Goal: Transaction & Acquisition: Purchase product/service

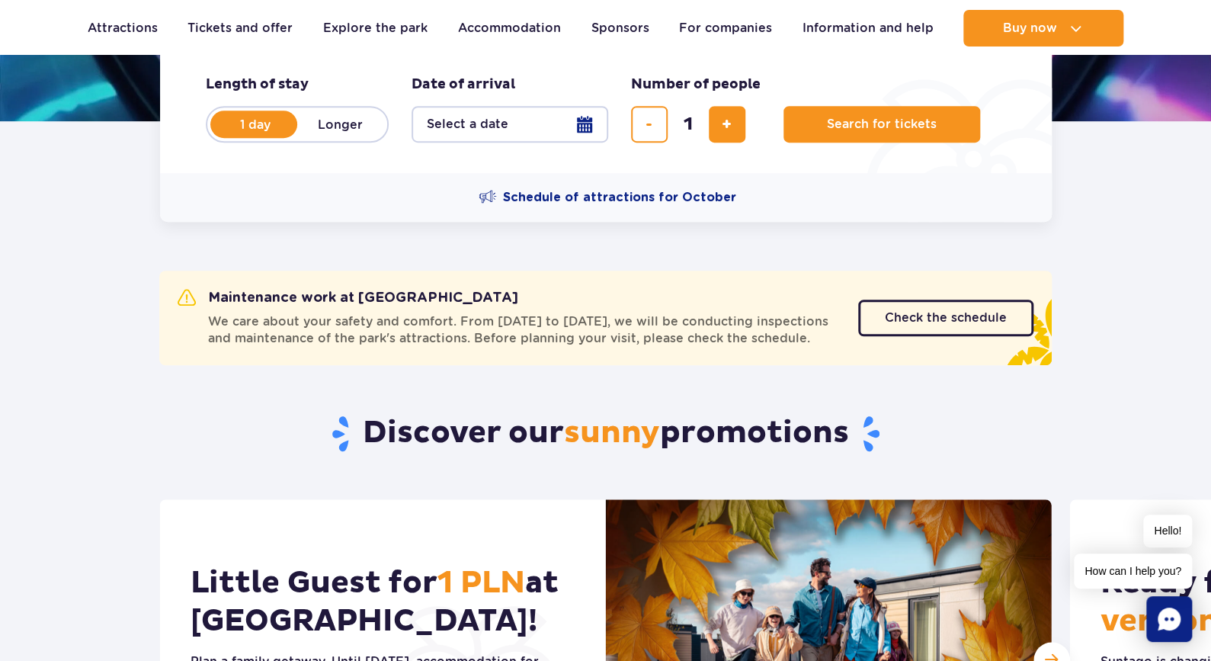
scroll to position [361, 0]
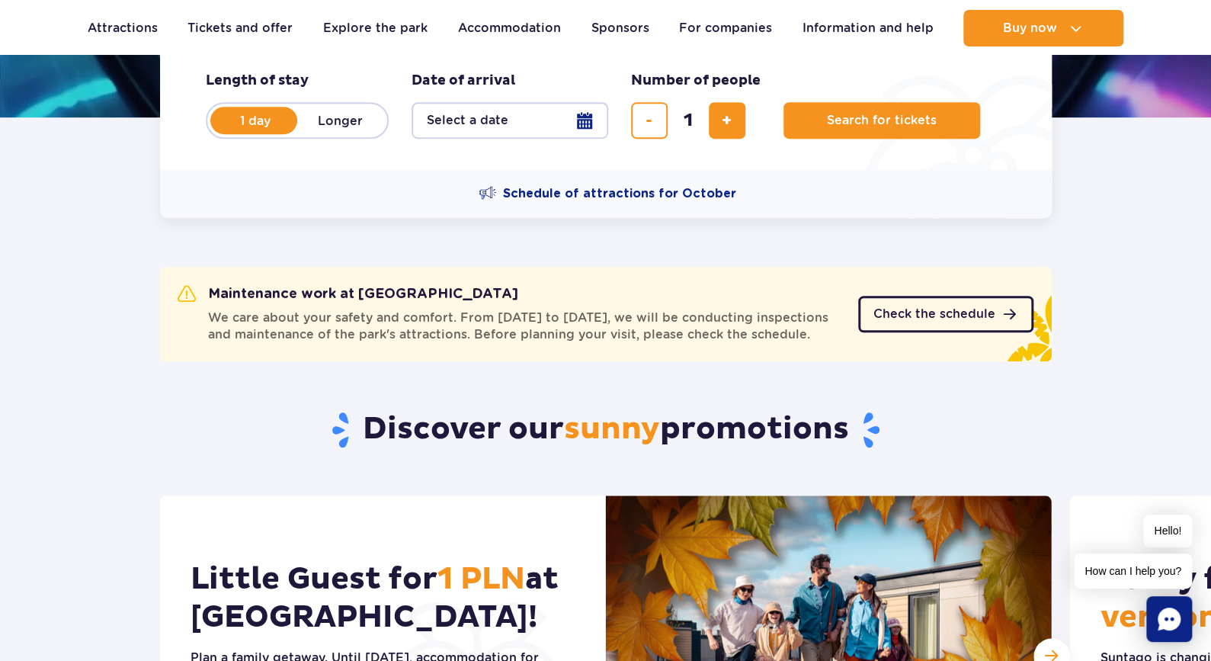
click at [928, 320] on span "Check the schedule" at bounding box center [935, 314] width 122 height 12
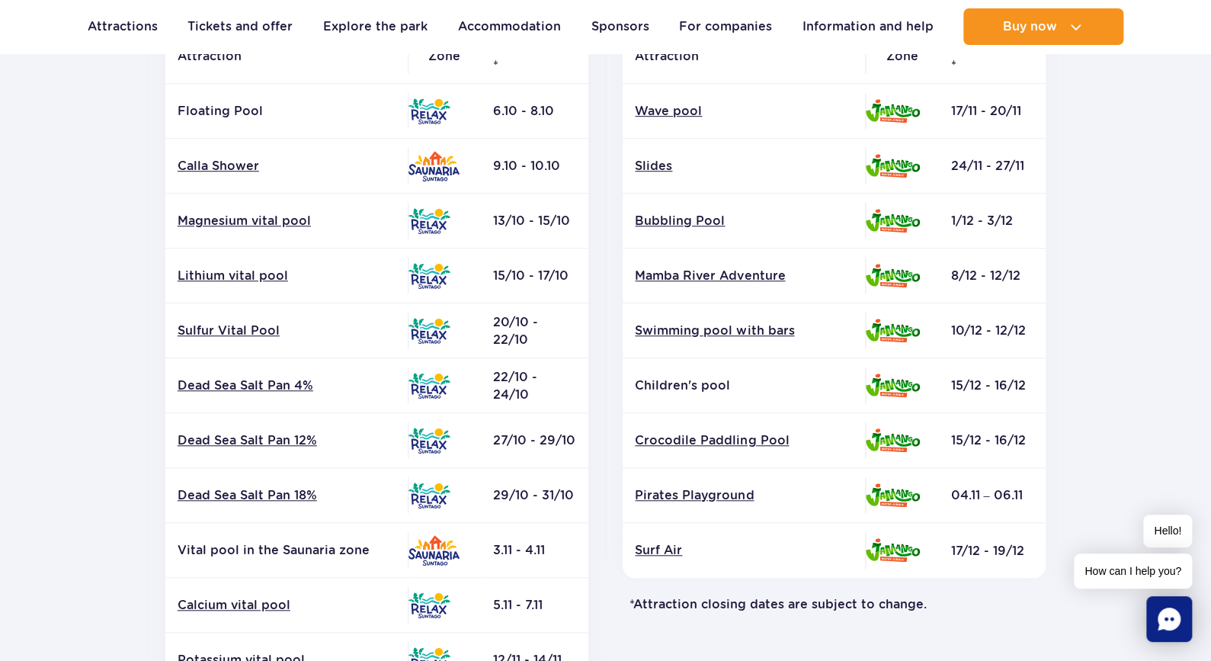
scroll to position [369, 0]
click at [674, 278] on font "Mamba River Adventure" at bounding box center [710, 276] width 150 height 14
click at [684, 437] on font "Crocodile Paddling Pool" at bounding box center [712, 441] width 154 height 14
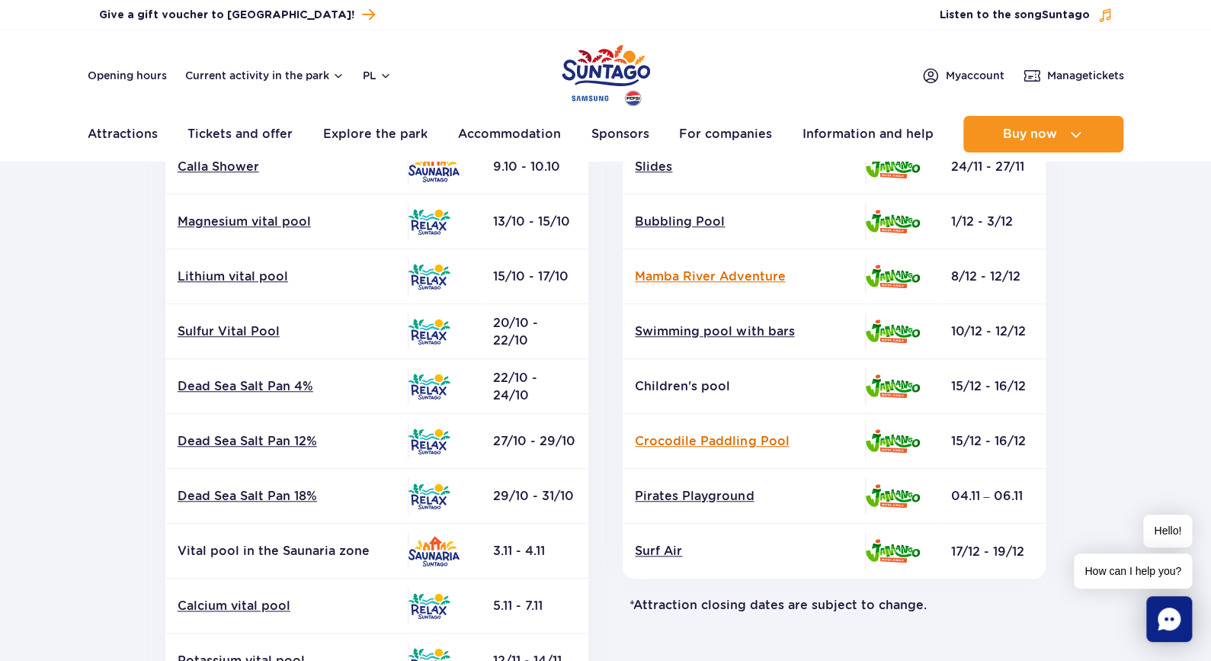
scroll to position [0, 0]
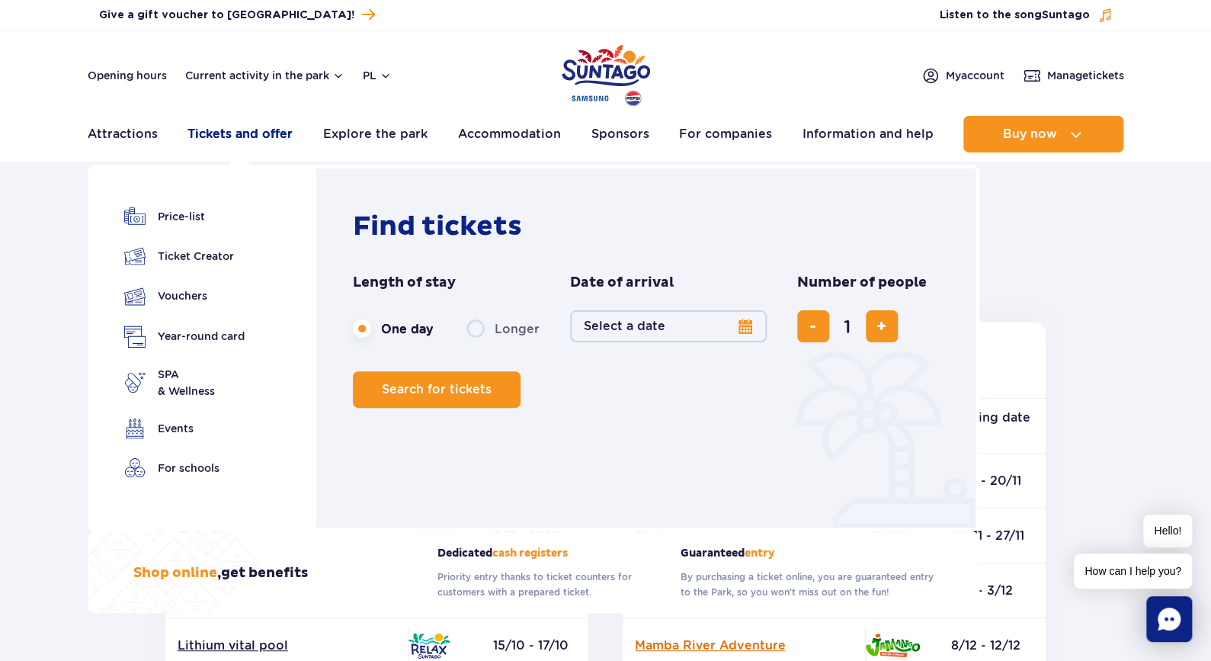
click at [256, 132] on font "Tickets and offer" at bounding box center [240, 134] width 105 height 14
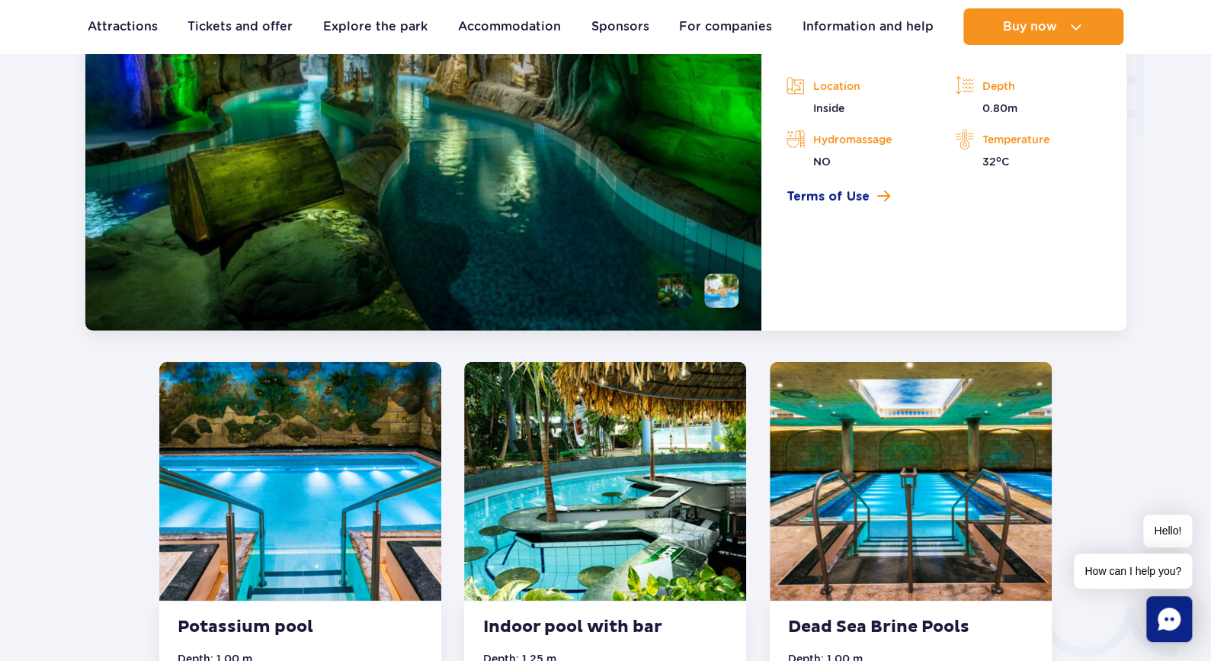
scroll to position [1995, 0]
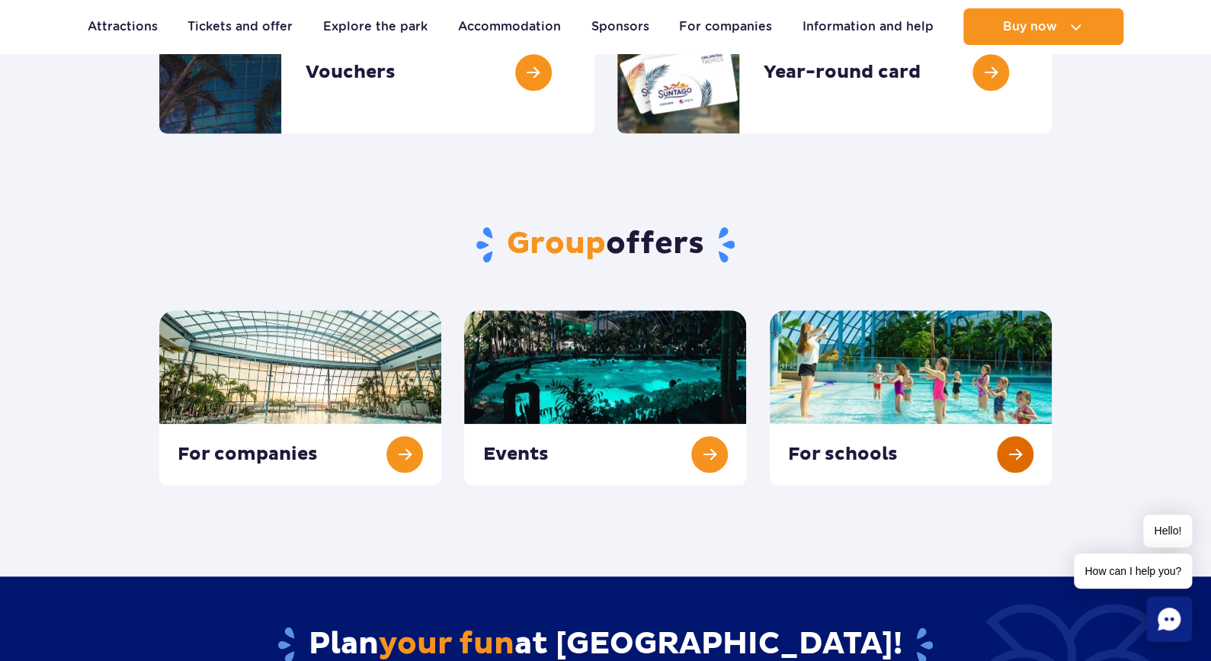
scroll to position [127, 0]
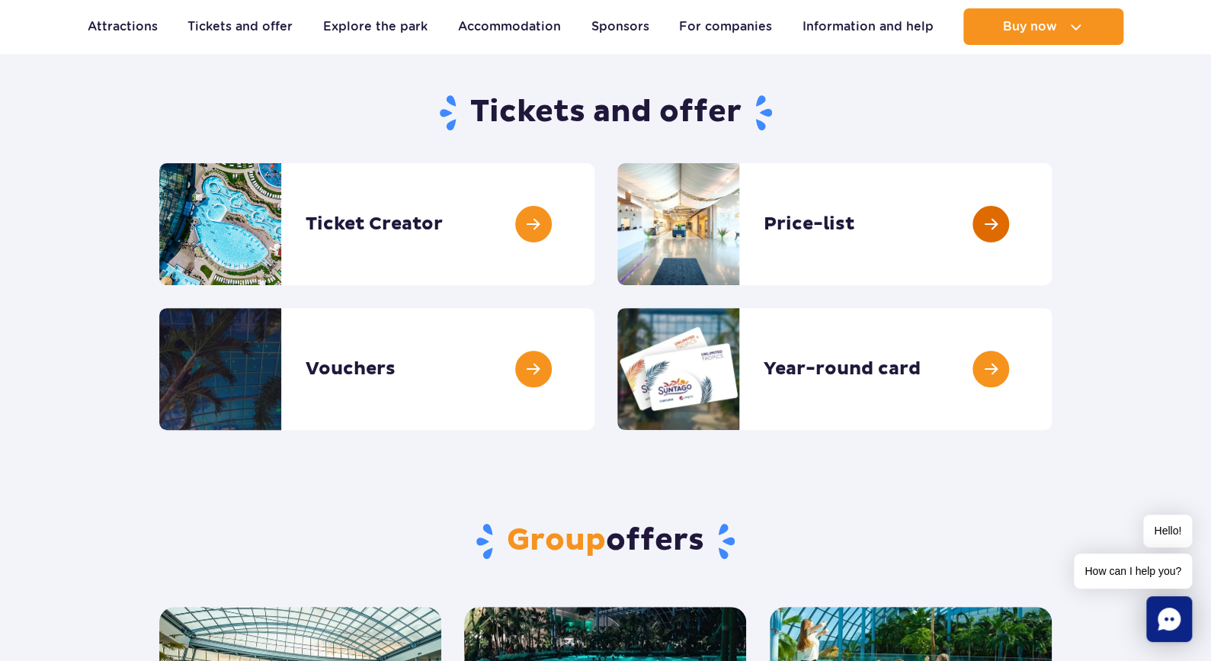
click at [1052, 258] on link at bounding box center [1052, 224] width 0 height 122
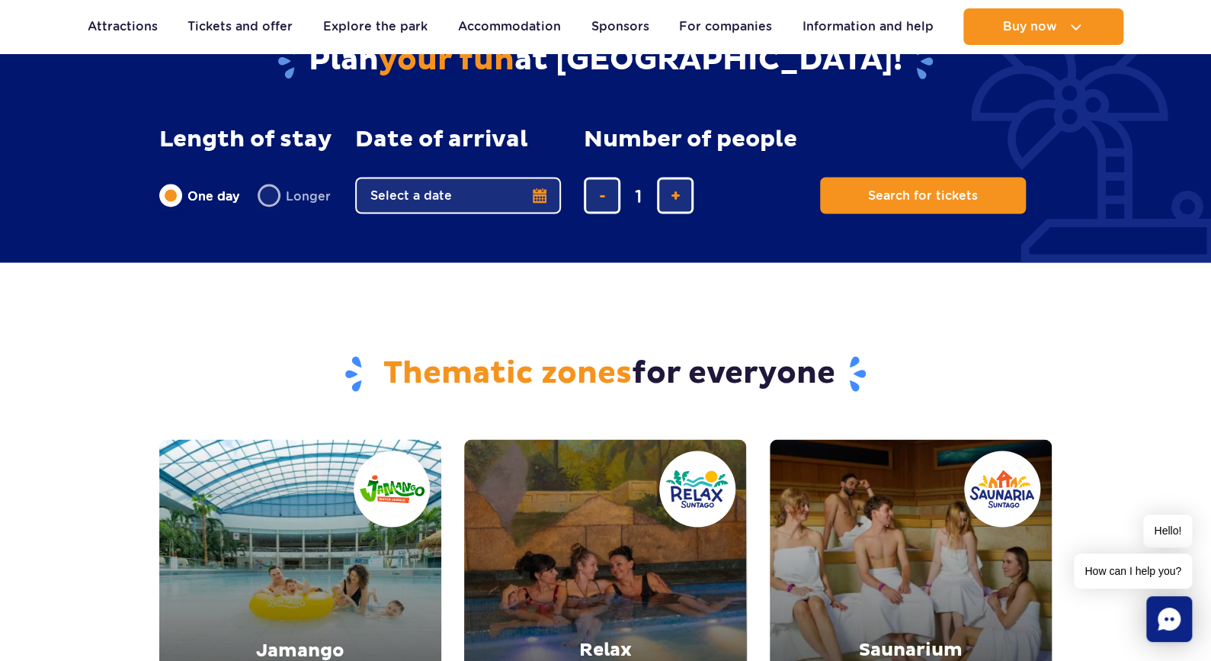
scroll to position [1294, 0]
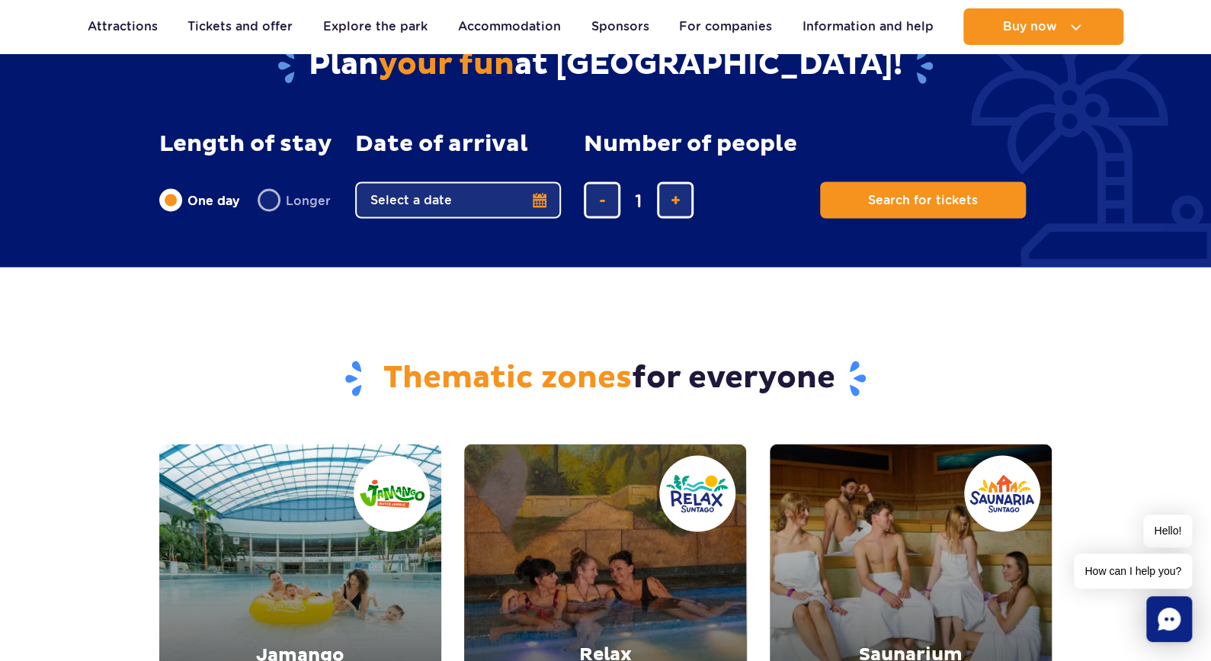
click at [270, 204] on label "Longer" at bounding box center [294, 200] width 73 height 32
click at [270, 213] on input "Longer" at bounding box center [266, 214] width 17 height 3
radio input "false"
radio input "true"
click at [694, 204] on div "1" at bounding box center [690, 199] width 213 height 37
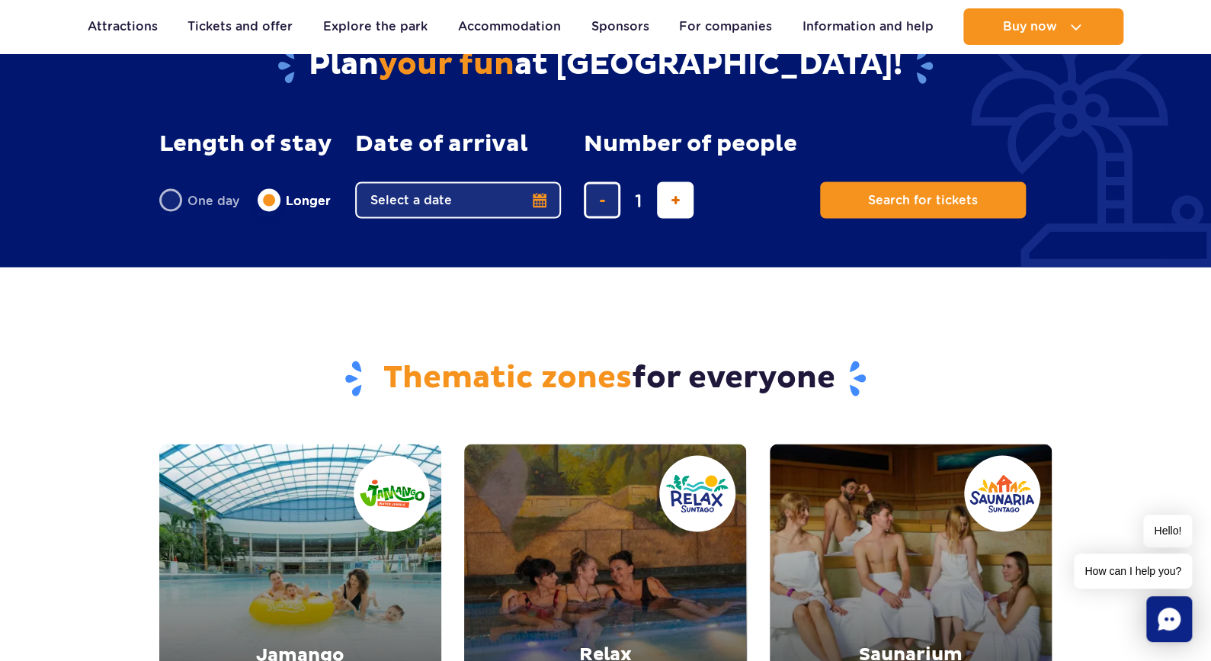
click at [688, 204] on button "add a ticket" at bounding box center [675, 199] width 37 height 37
type input "2"
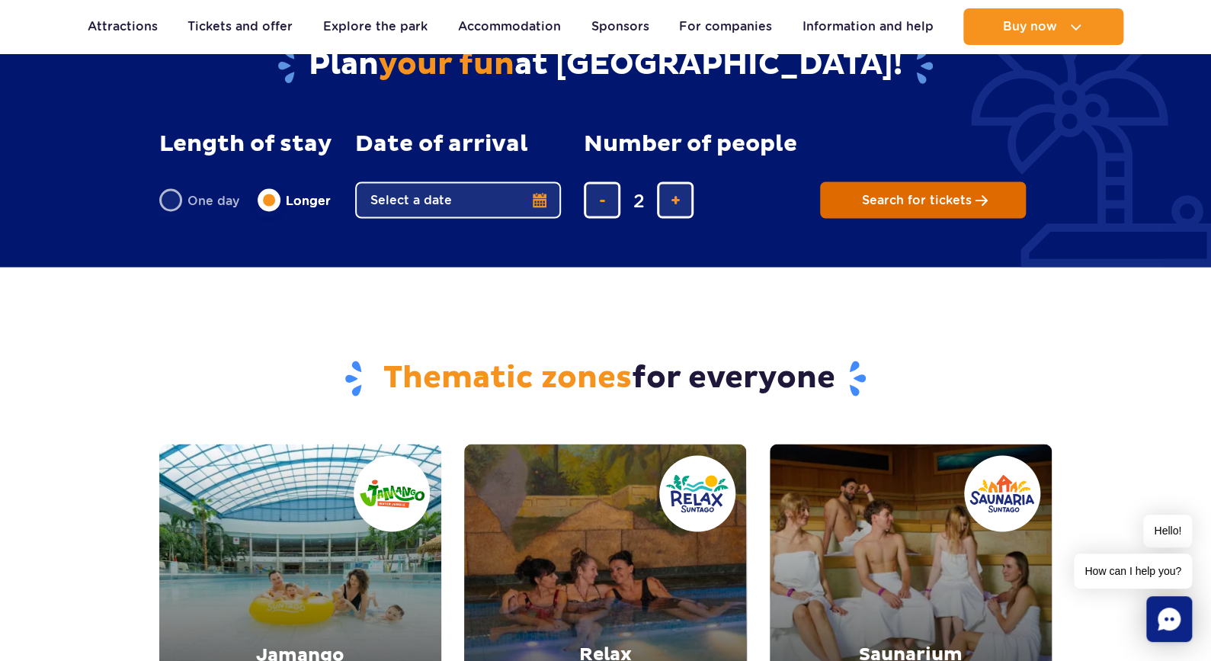
click at [916, 200] on span "Search for tickets" at bounding box center [917, 200] width 110 height 14
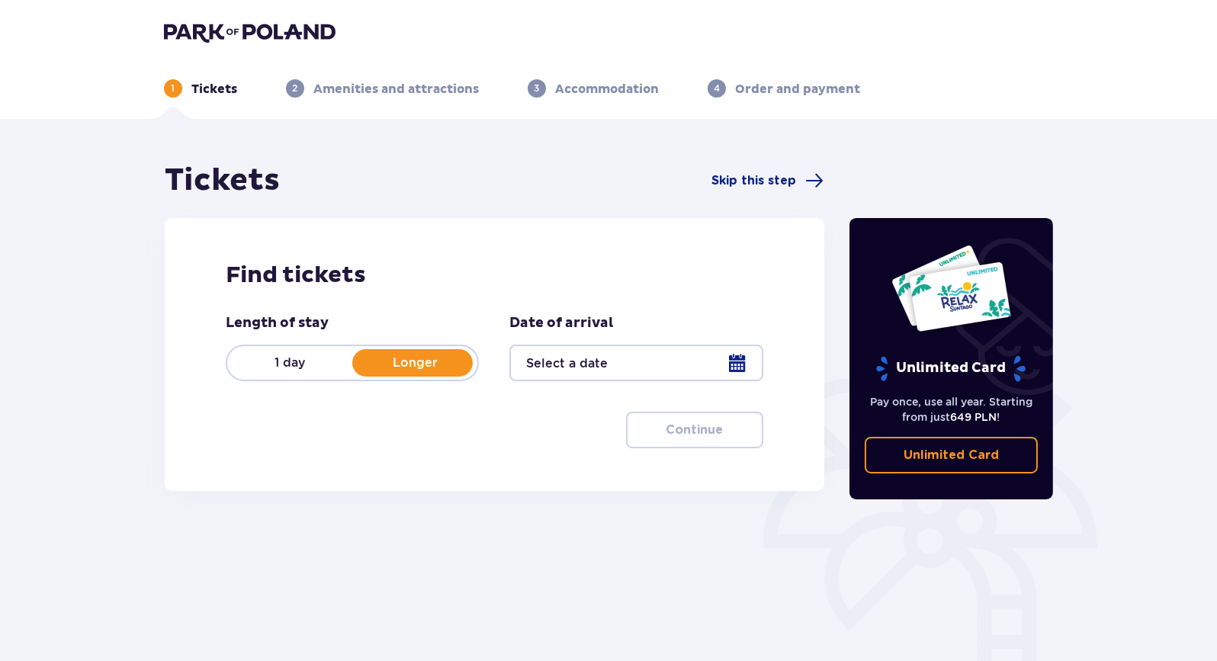
click at [711, 370] on div at bounding box center [635, 363] width 253 height 37
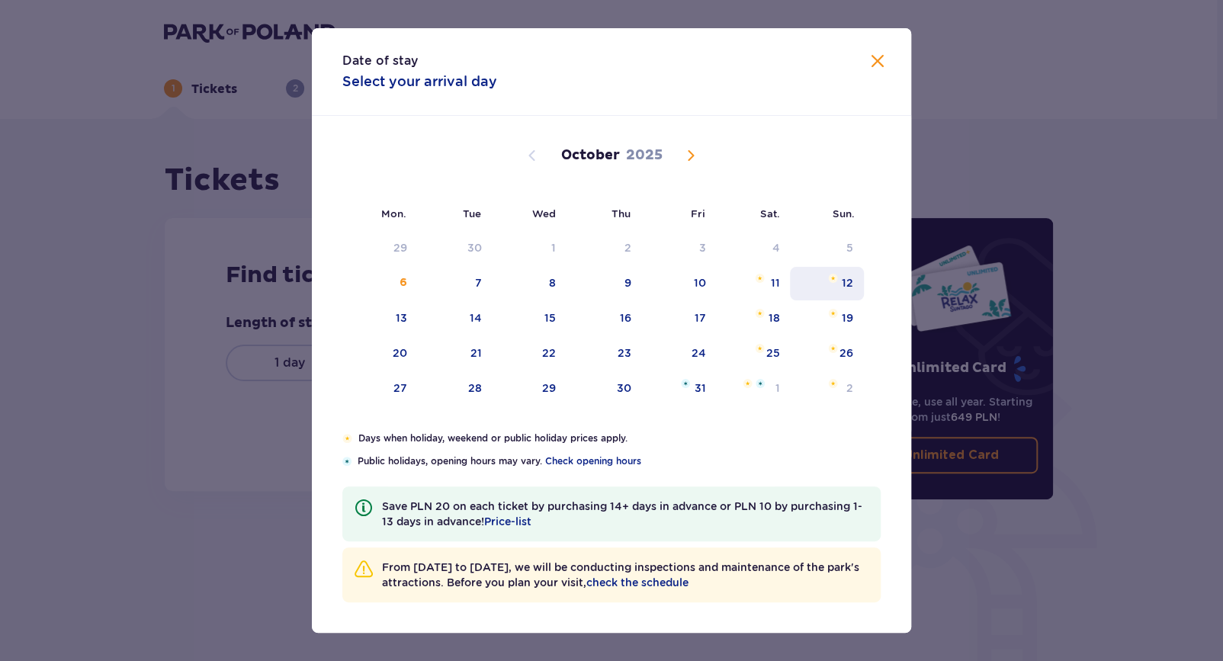
click at [832, 294] on div "12" at bounding box center [827, 284] width 74 height 34
click at [881, 53] on span "Close" at bounding box center [877, 62] width 18 height 18
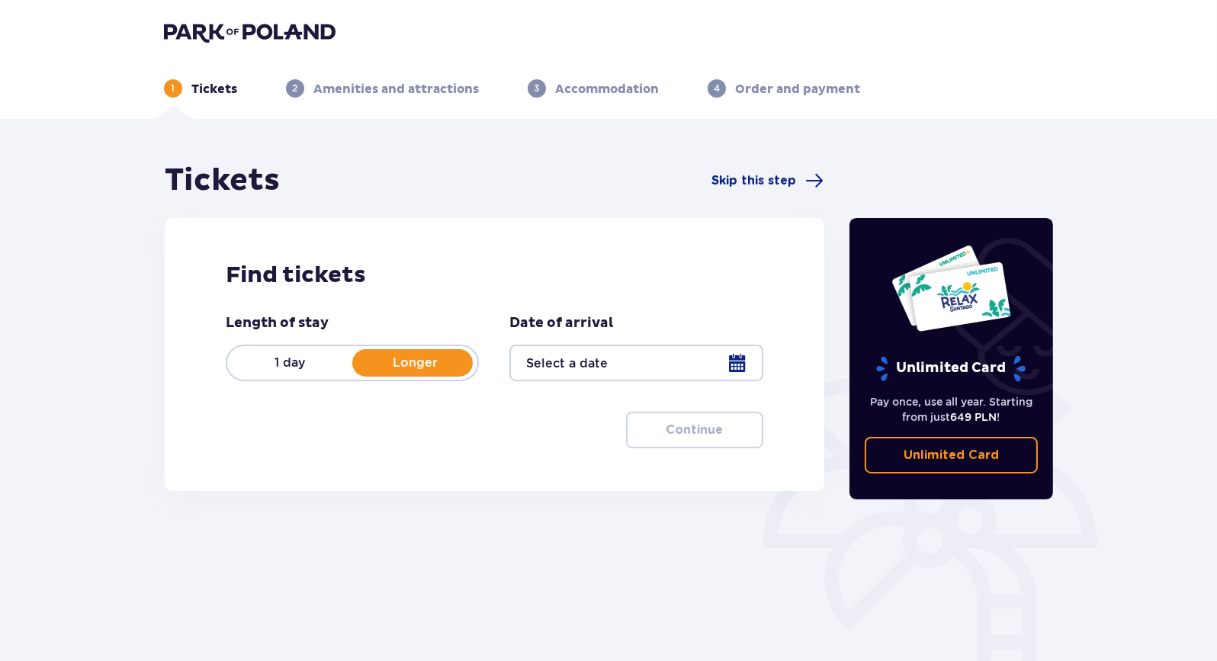
click at [535, 357] on div at bounding box center [635, 363] width 253 height 37
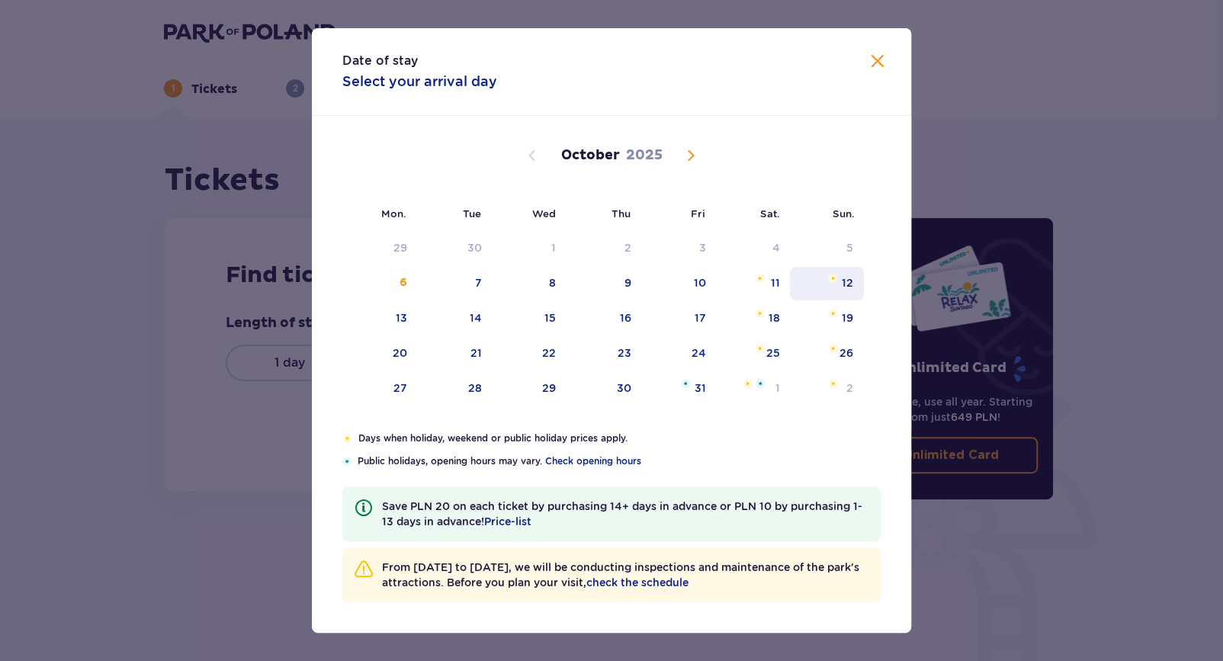
click at [851, 293] on div "12" at bounding box center [827, 284] width 74 height 34
click at [868, 71] on button "Close" at bounding box center [877, 62] width 18 height 19
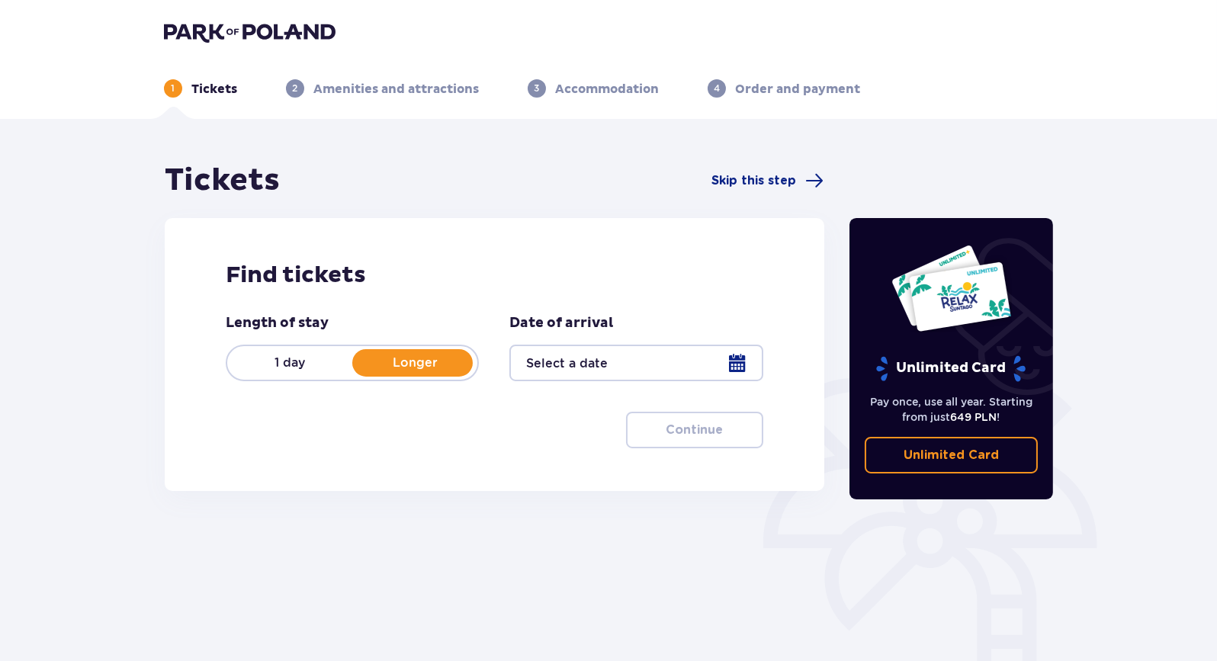
click at [707, 374] on div at bounding box center [635, 363] width 253 height 37
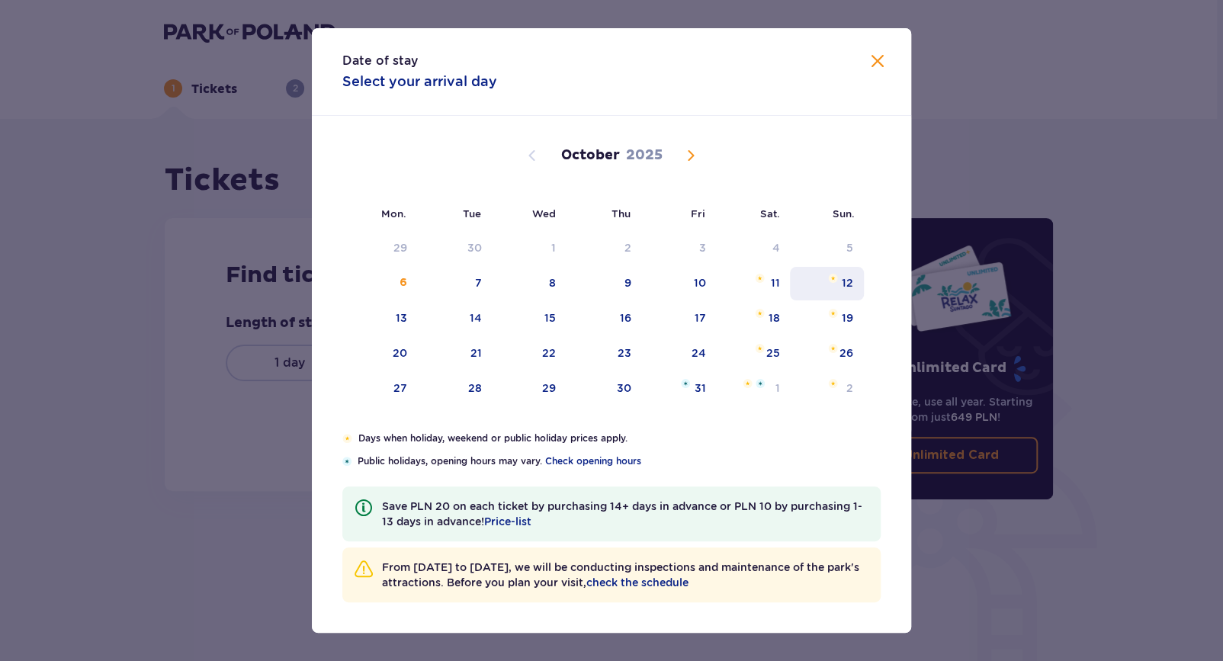
click at [840, 276] on div "12" at bounding box center [827, 284] width 74 height 34
click at [400, 315] on font "13" at bounding box center [401, 318] width 11 height 12
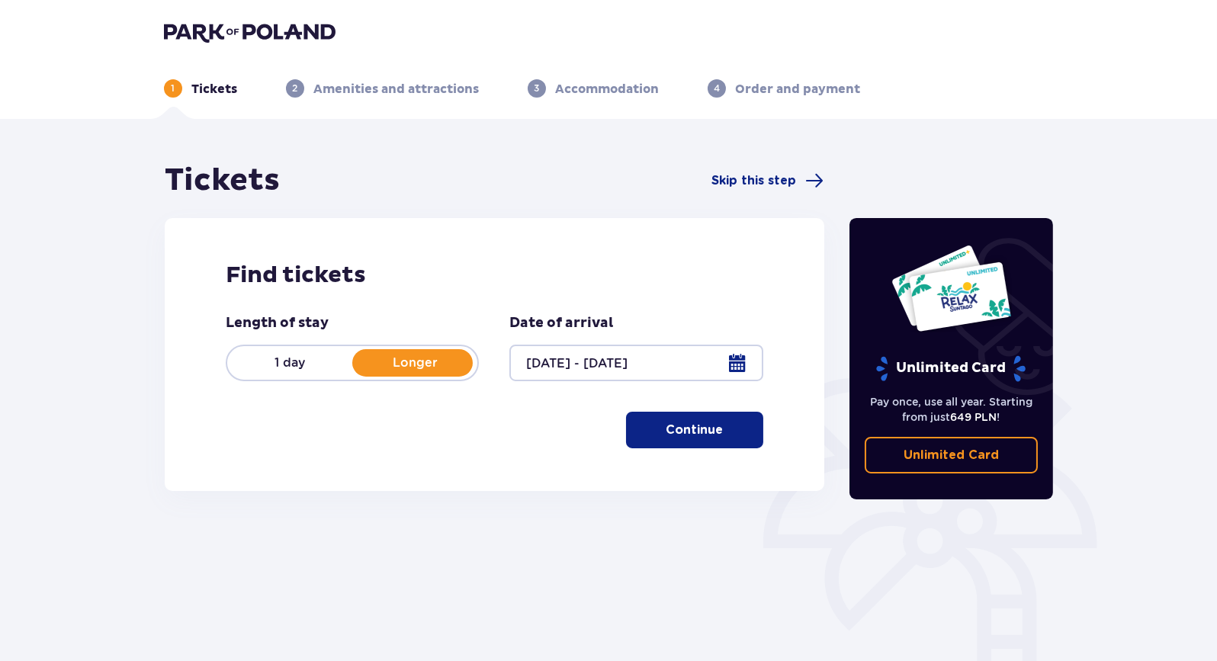
click at [736, 357] on div at bounding box center [635, 363] width 253 height 37
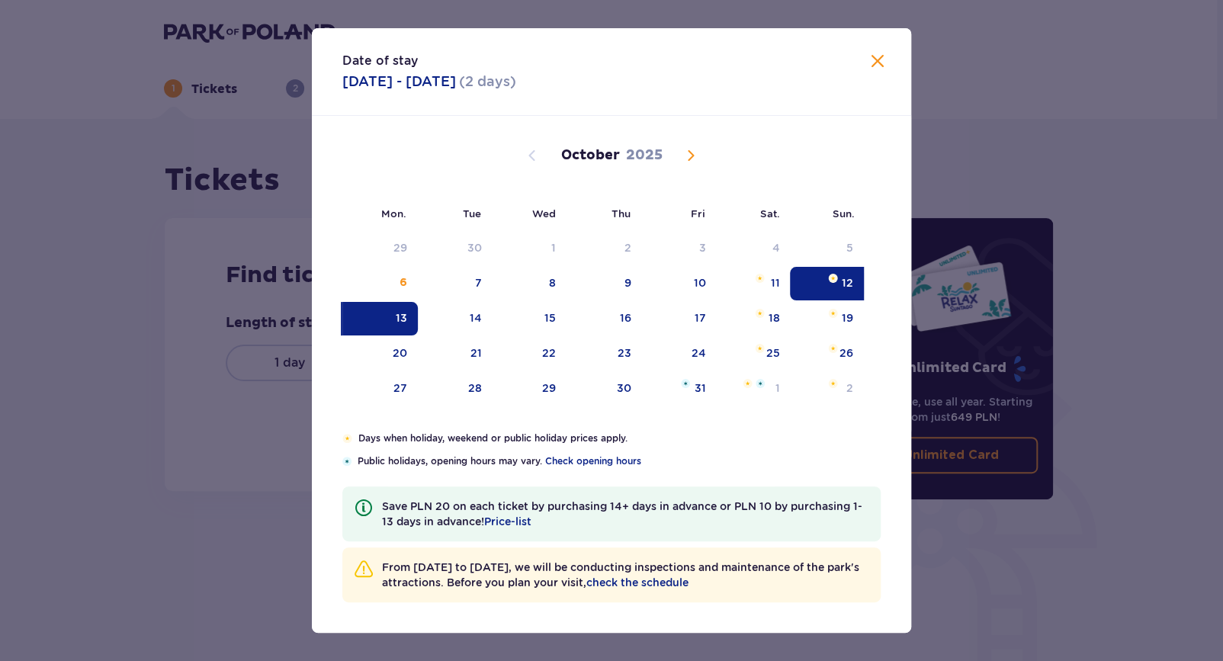
click at [833, 274] on img "Date selected: Sunday, October 12, 2025" at bounding box center [833, 278] width 10 height 9
type input "12.10.25"
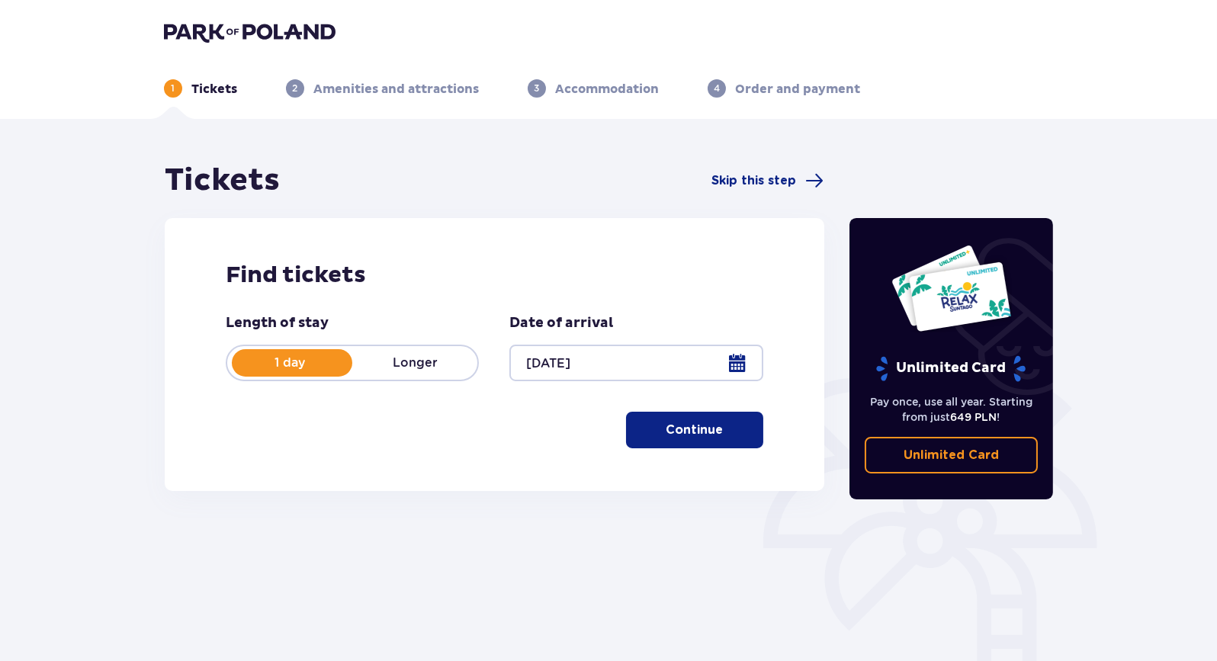
click at [878, 60] on div "1 Tickets 2 Amenities and attractions 3 Accommodation 4 Order and payment" at bounding box center [608, 70] width 913 height 55
click at [722, 422] on span "button" at bounding box center [726, 430] width 18 height 18
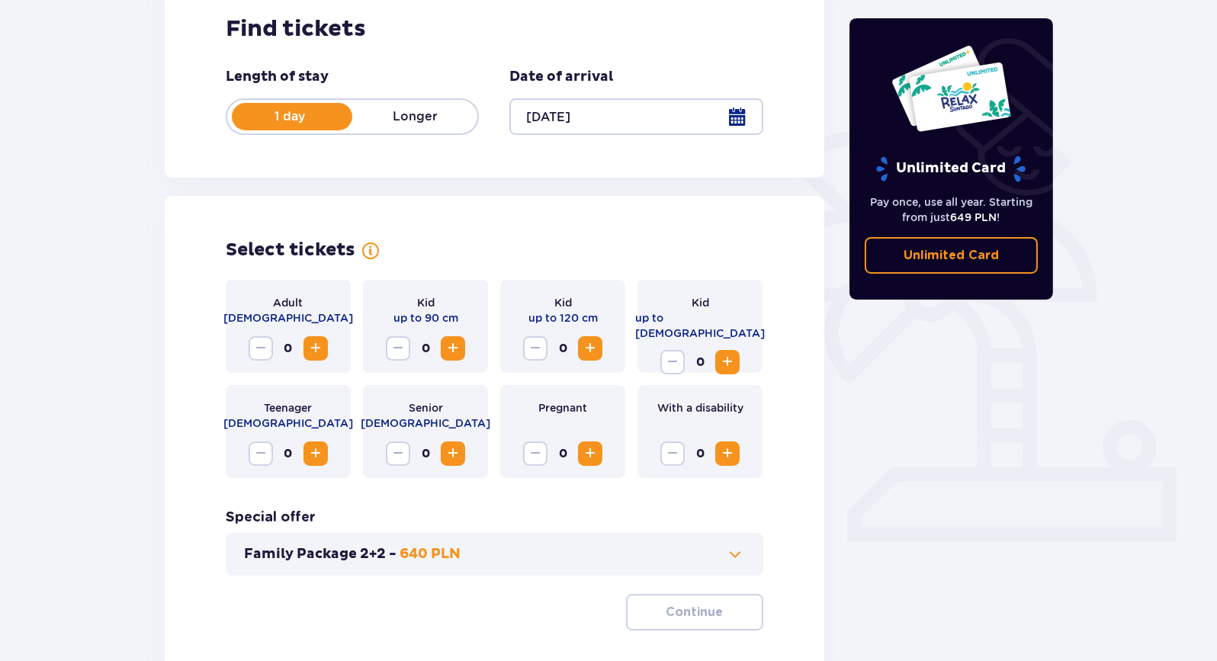
scroll to position [349, 0]
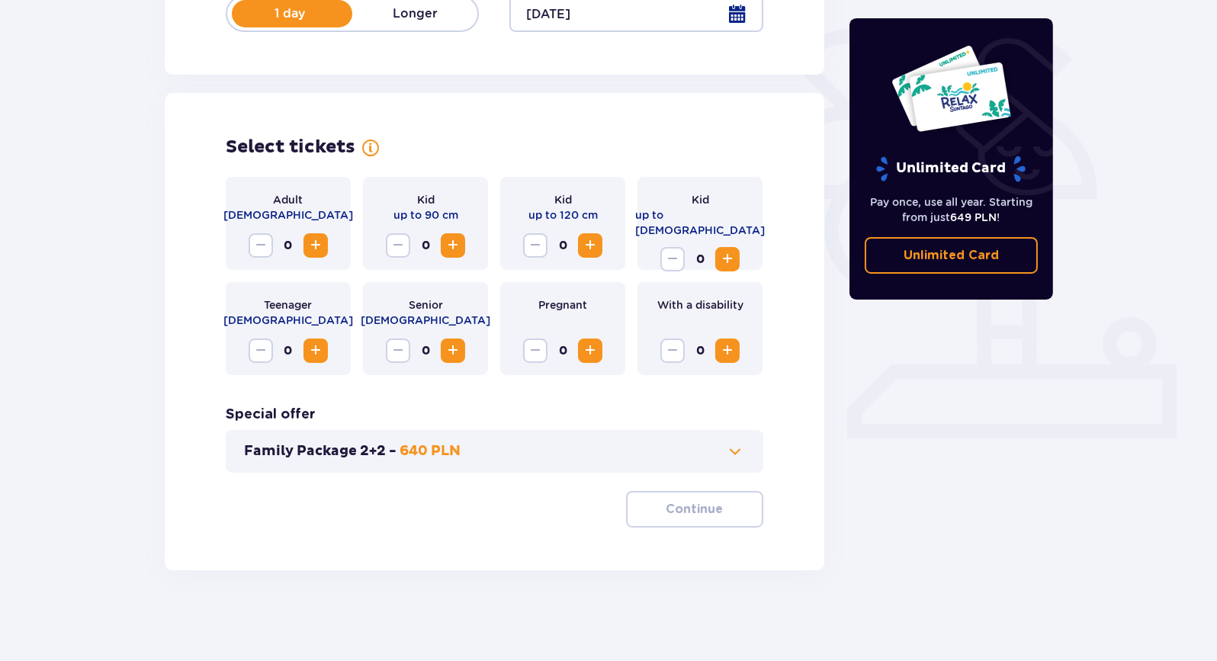
click at [324, 245] on span "Increase" at bounding box center [315, 245] width 18 height 18
click at [678, 519] on button "Continue" at bounding box center [694, 509] width 137 height 37
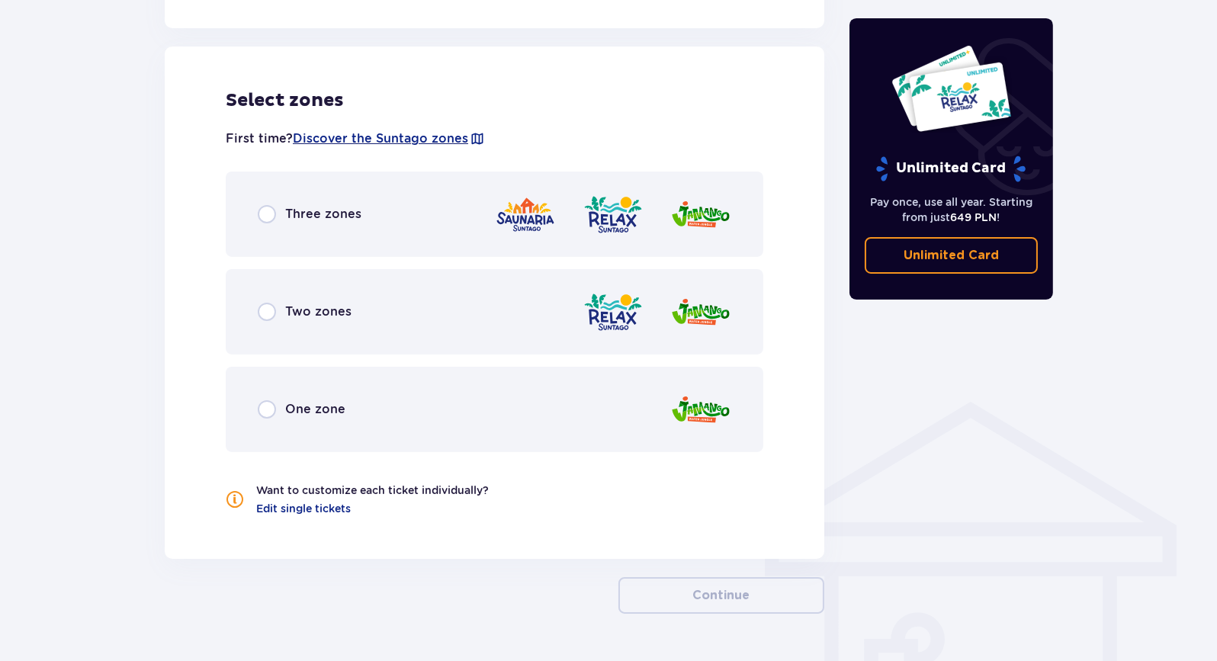
scroll to position [846, 0]
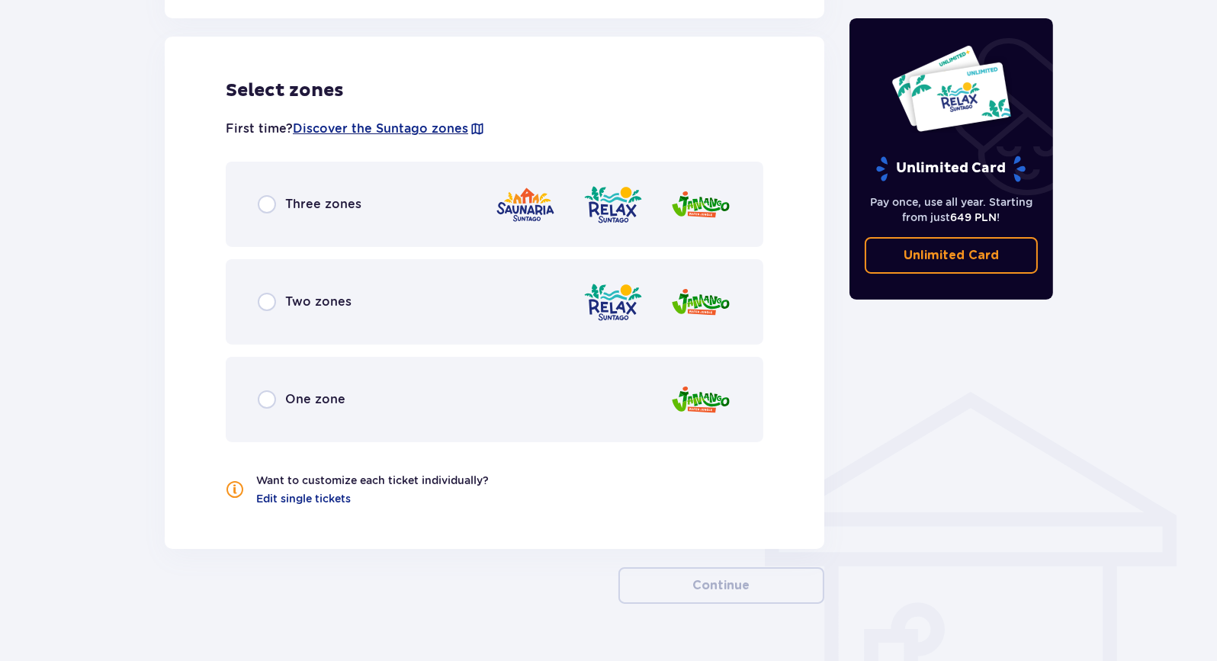
click at [265, 311] on div "Two zones" at bounding box center [494, 301] width 537 height 85
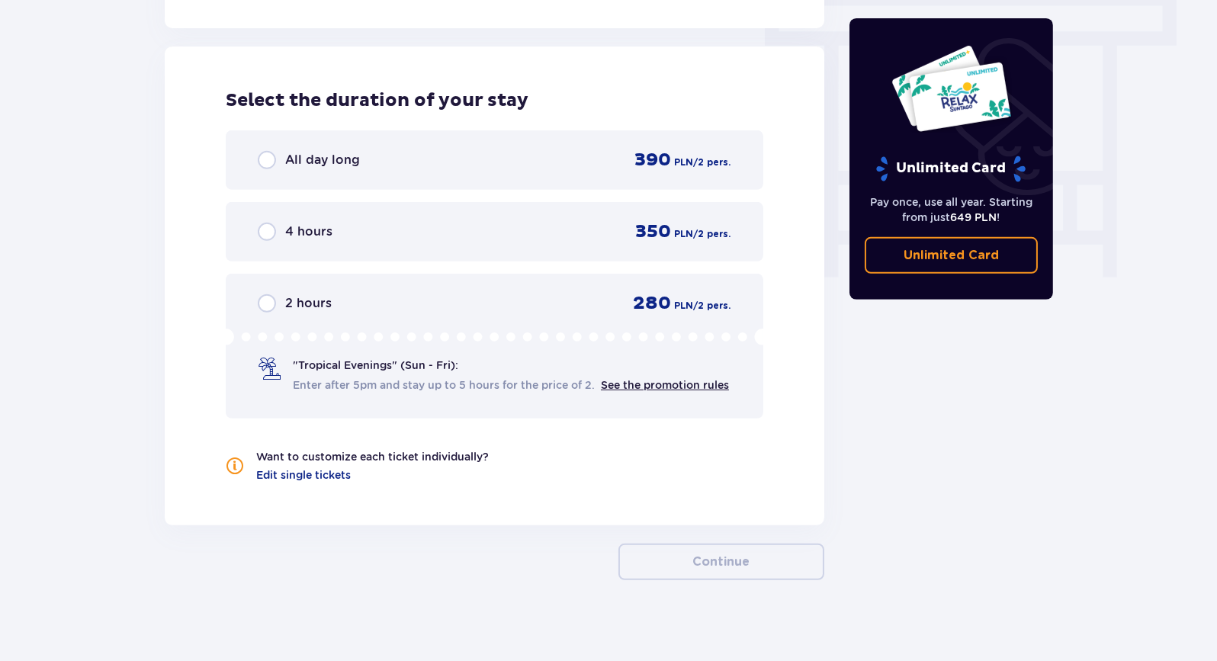
scroll to position [1376, 0]
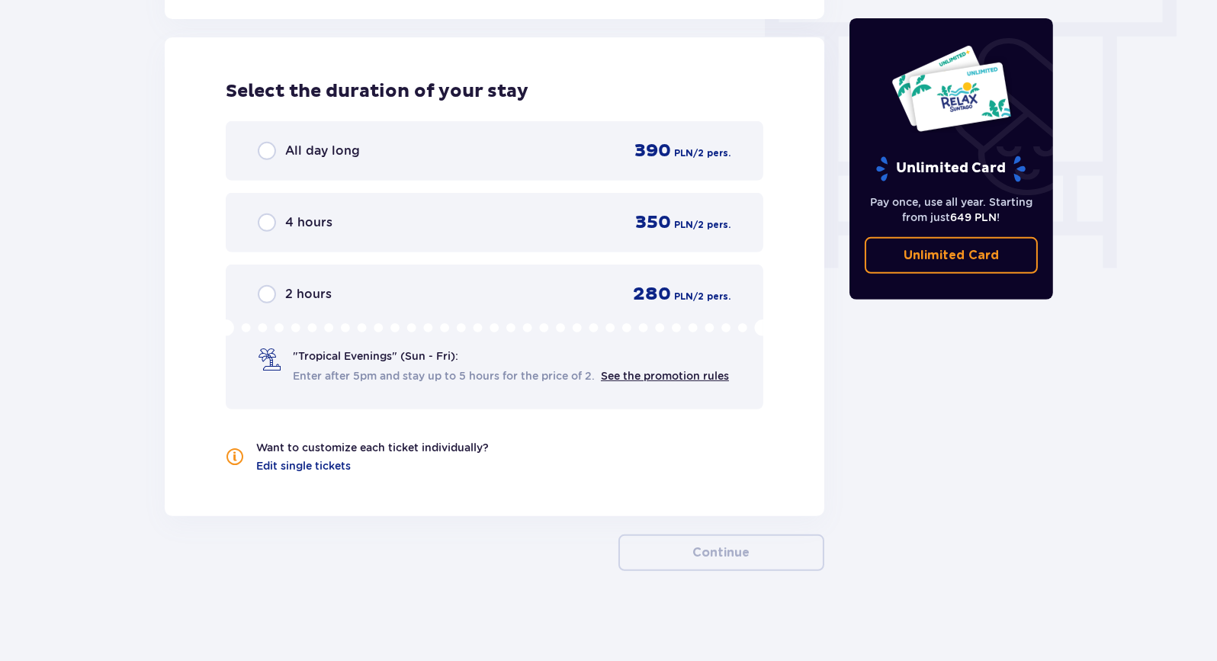
click at [261, 161] on div "All day long 390 PLN / 2 pers." at bounding box center [494, 150] width 473 height 23
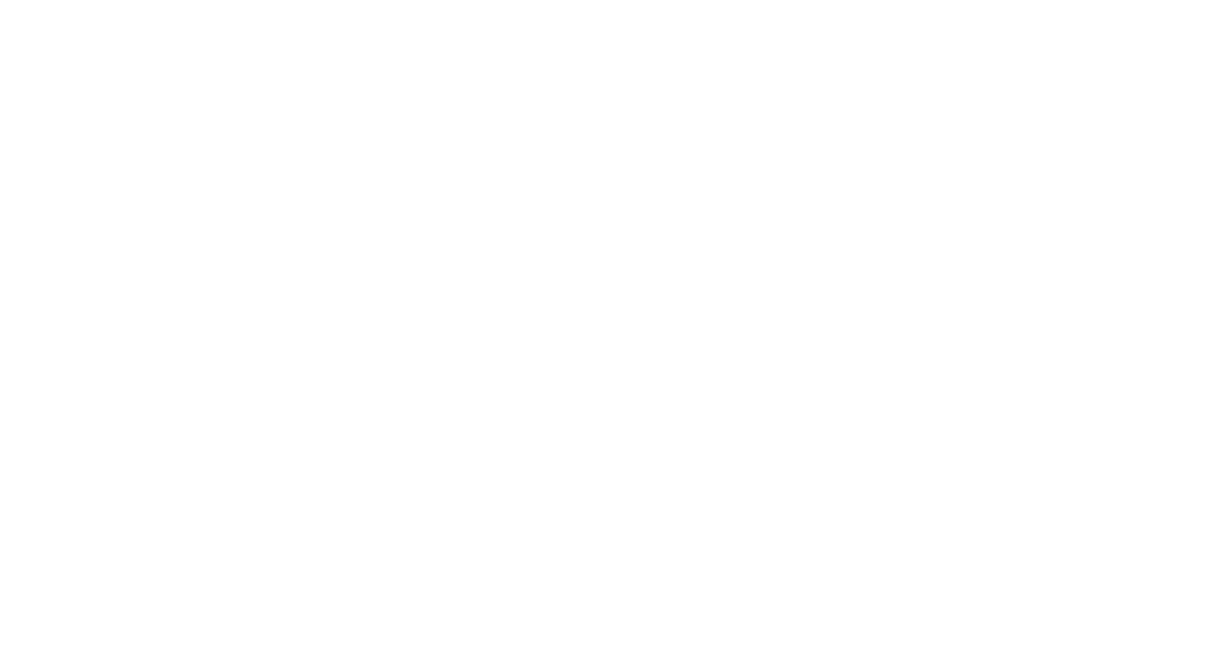
scroll to position [0, 0]
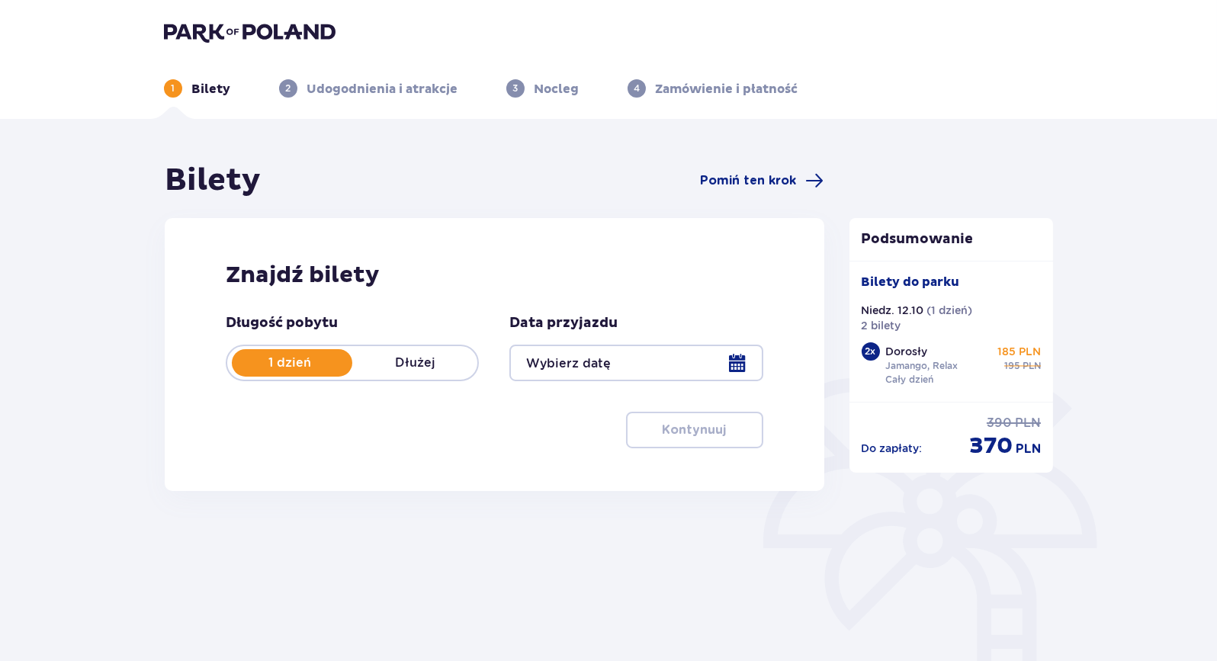
type input "[DATE]"
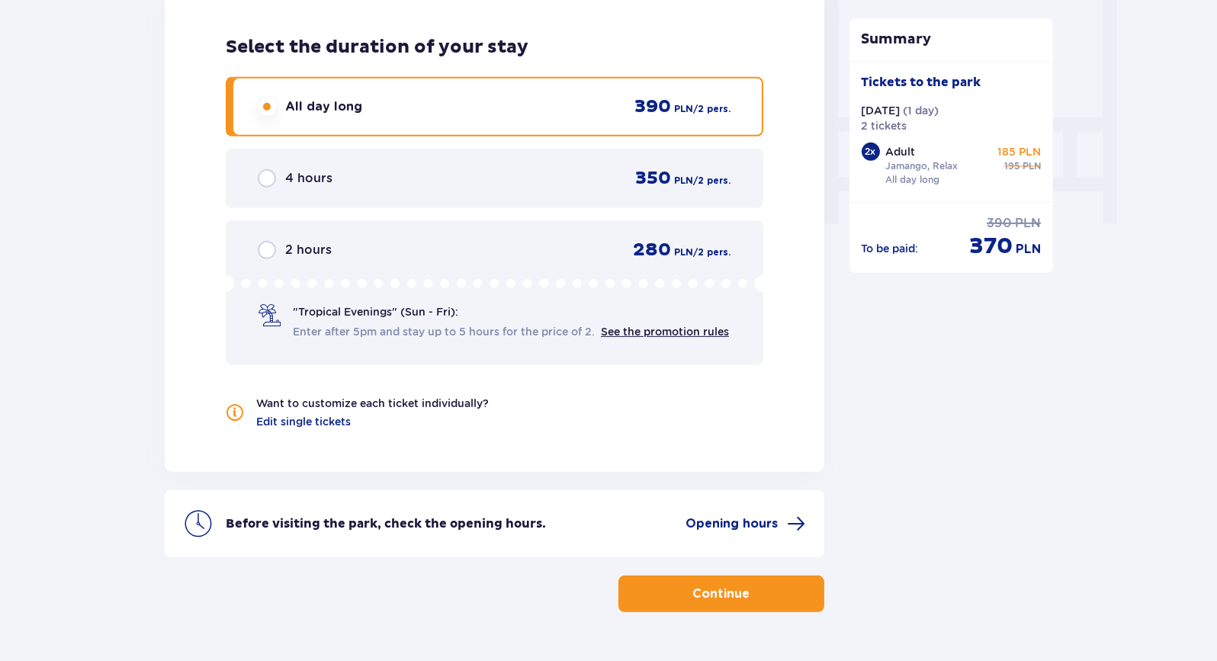
scroll to position [1098, 0]
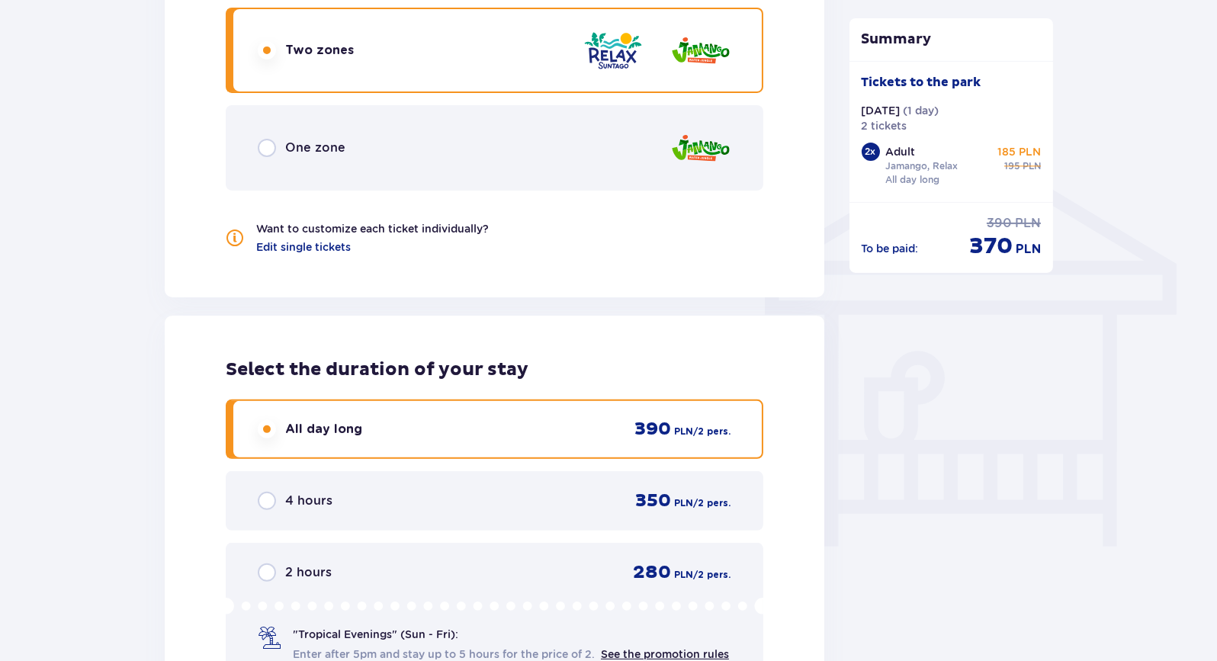
click at [1008, 157] on p "185 PLN" at bounding box center [1018, 151] width 43 height 15
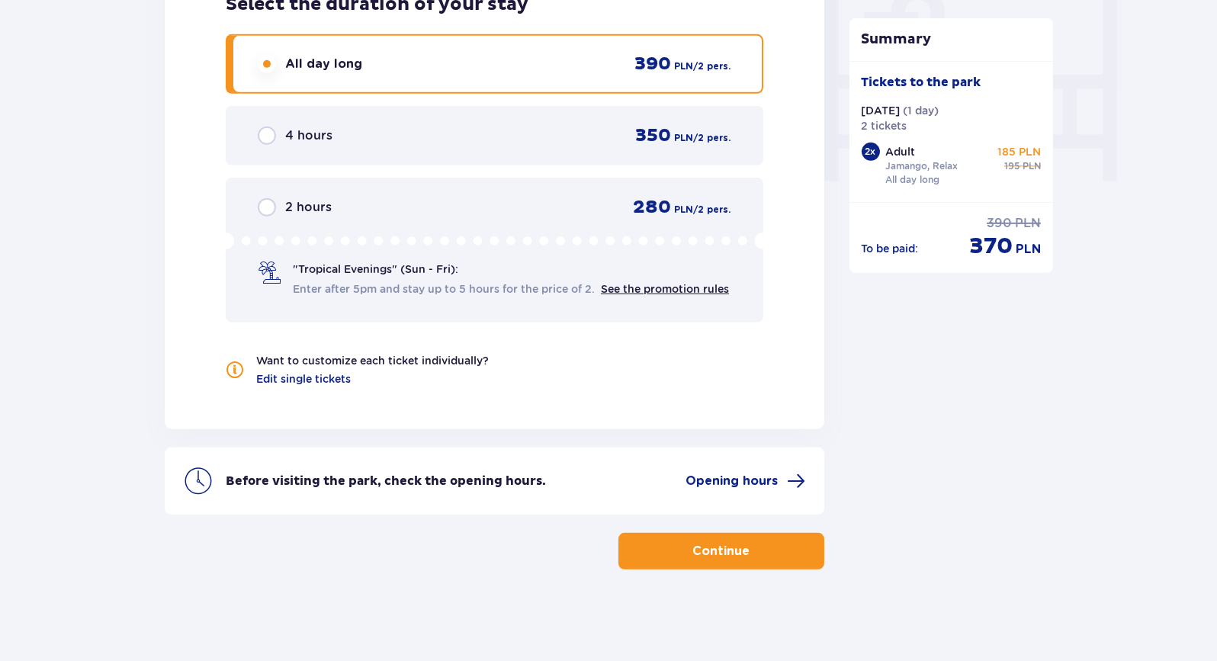
scroll to position [1475, 0]
click at [812, 542] on button "Continue" at bounding box center [721, 551] width 206 height 37
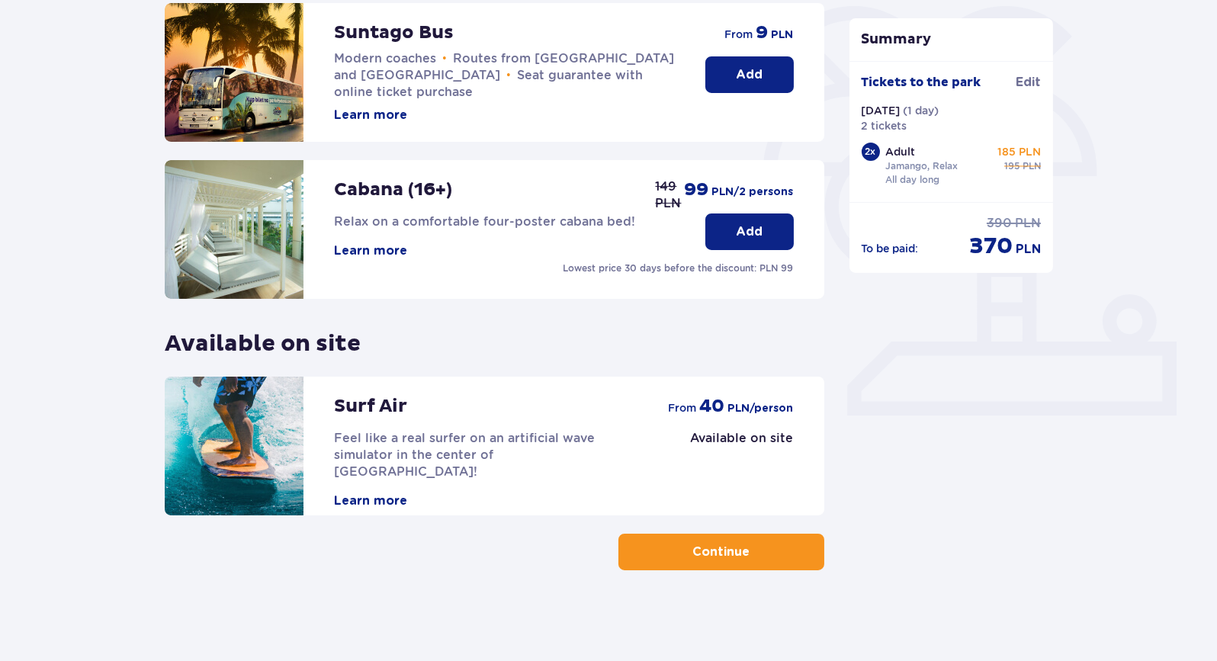
scroll to position [371, 0]
click at [746, 556] on span "button" at bounding box center [752, 553] width 18 height 18
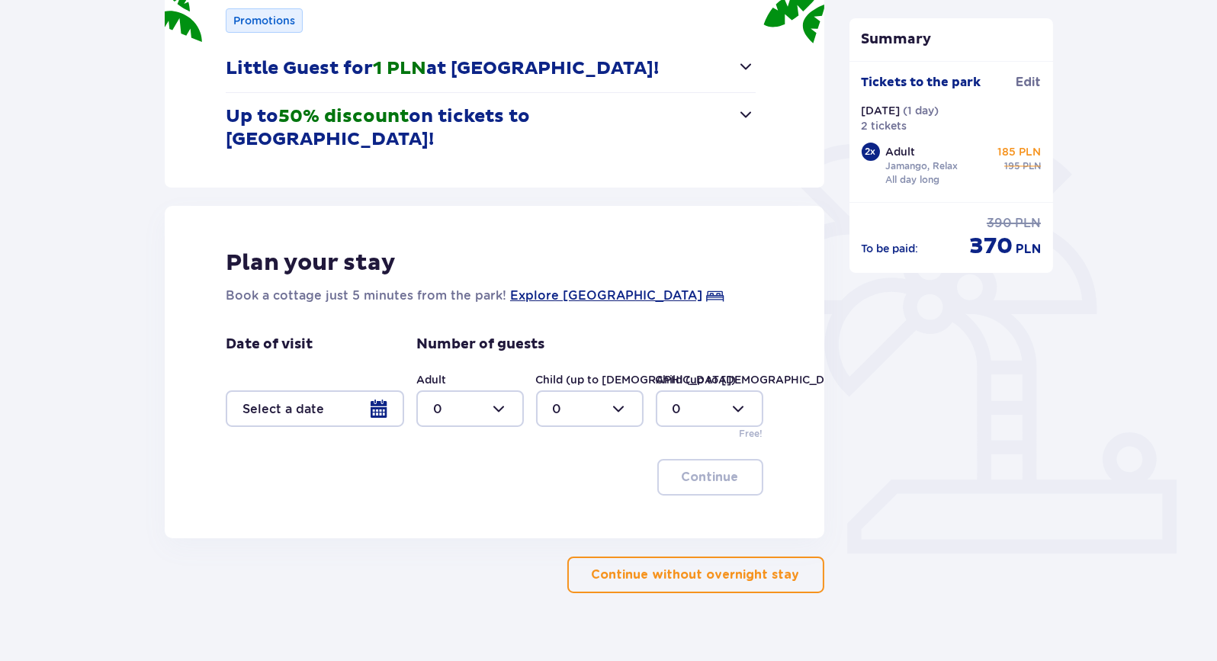
scroll to position [232, 0]
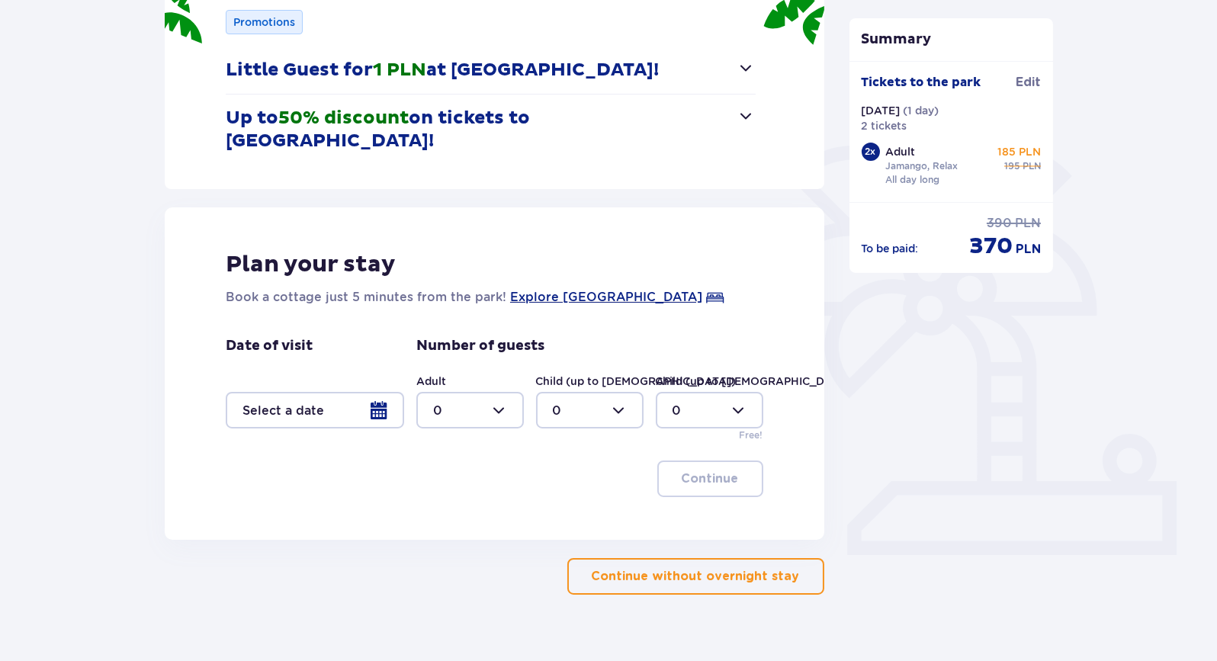
click at [672, 568] on font "Continue without overnight stay" at bounding box center [696, 576] width 208 height 17
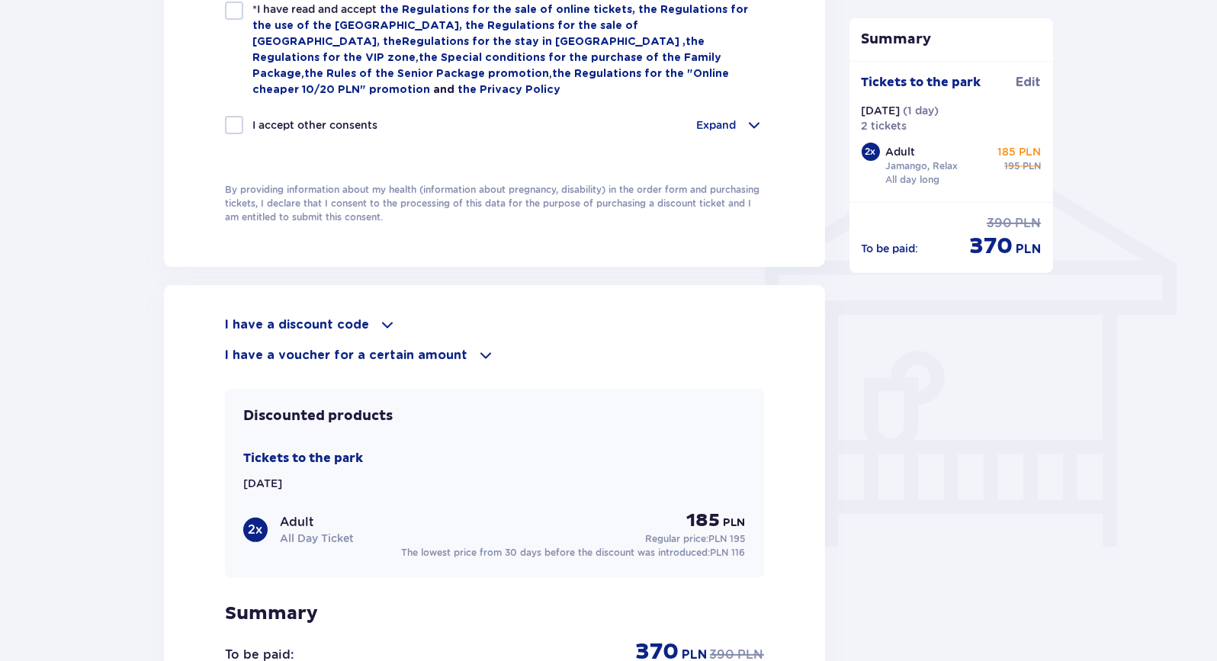
scroll to position [1098, 0]
click at [361, 327] on p "I have a discount code" at bounding box center [297, 324] width 144 height 17
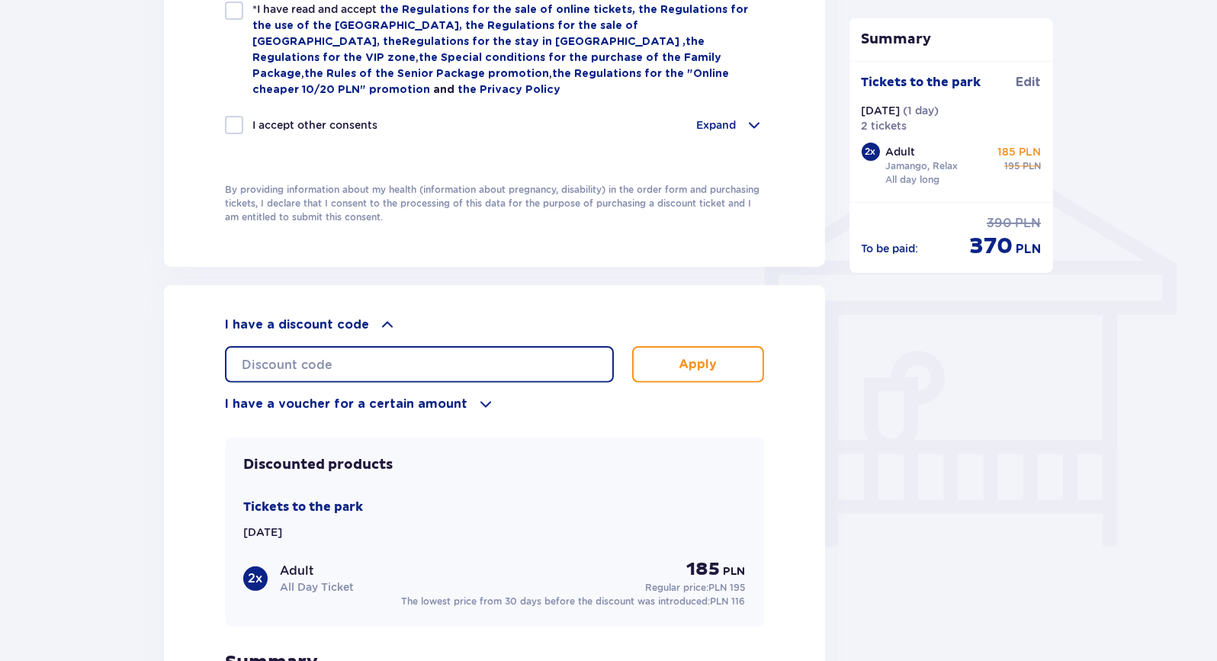
click at [380, 356] on input "text" at bounding box center [419, 364] width 389 height 37
type input "STUDENT30"
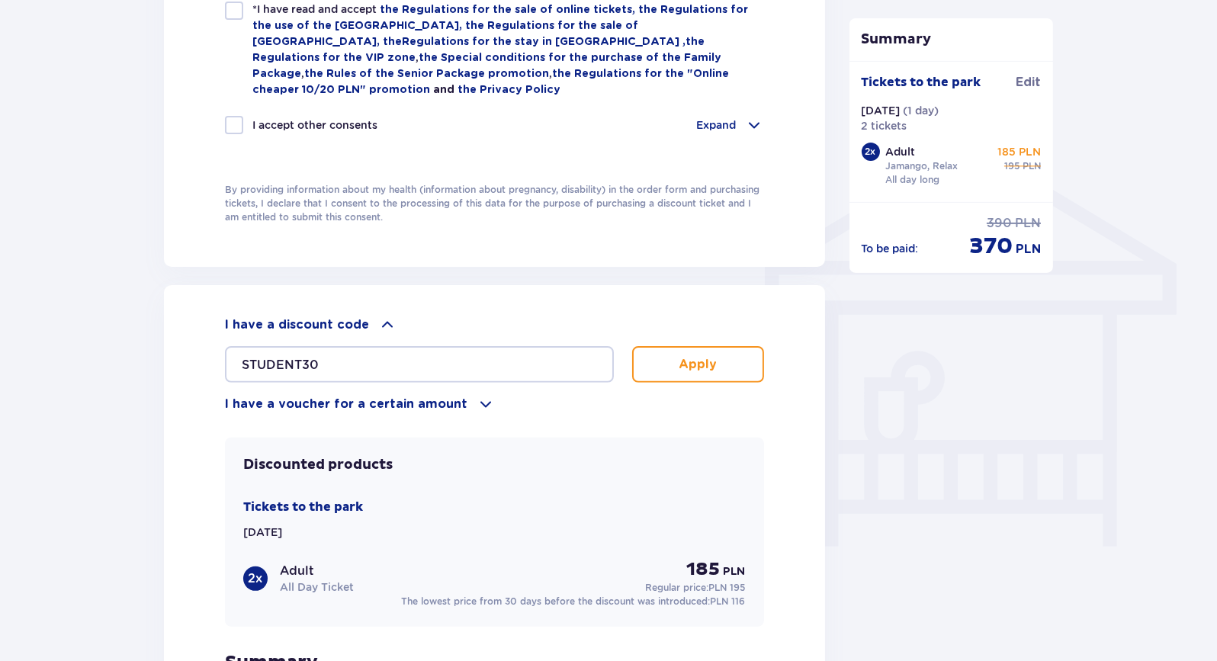
click at [732, 353] on button "Apply" at bounding box center [698, 364] width 132 height 37
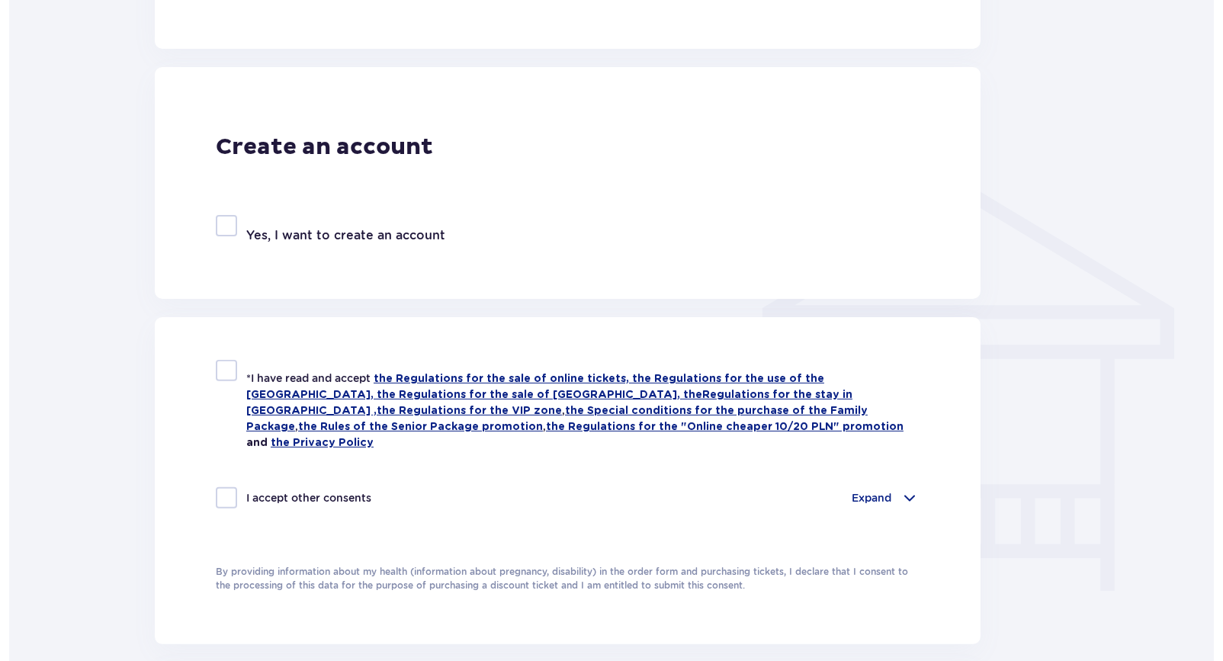
scroll to position [0, 0]
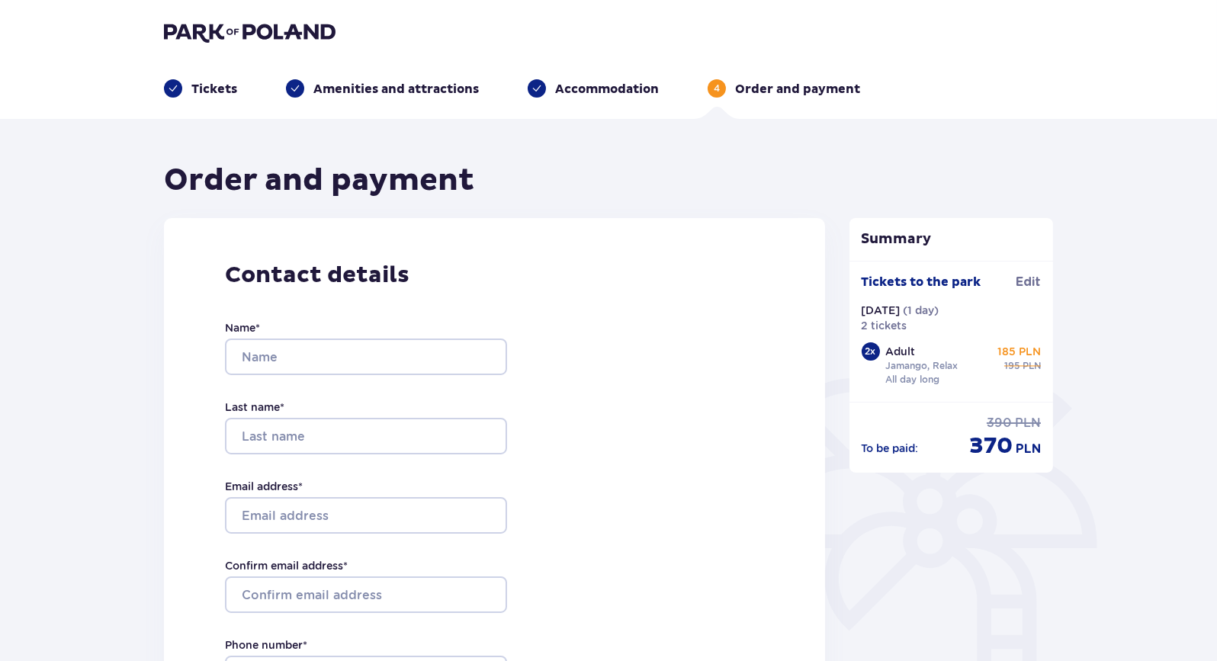
click at [705, 345] on div "Contact details Name * Last name * Email address * Confirm email address * Phon…" at bounding box center [494, 537] width 661 height 639
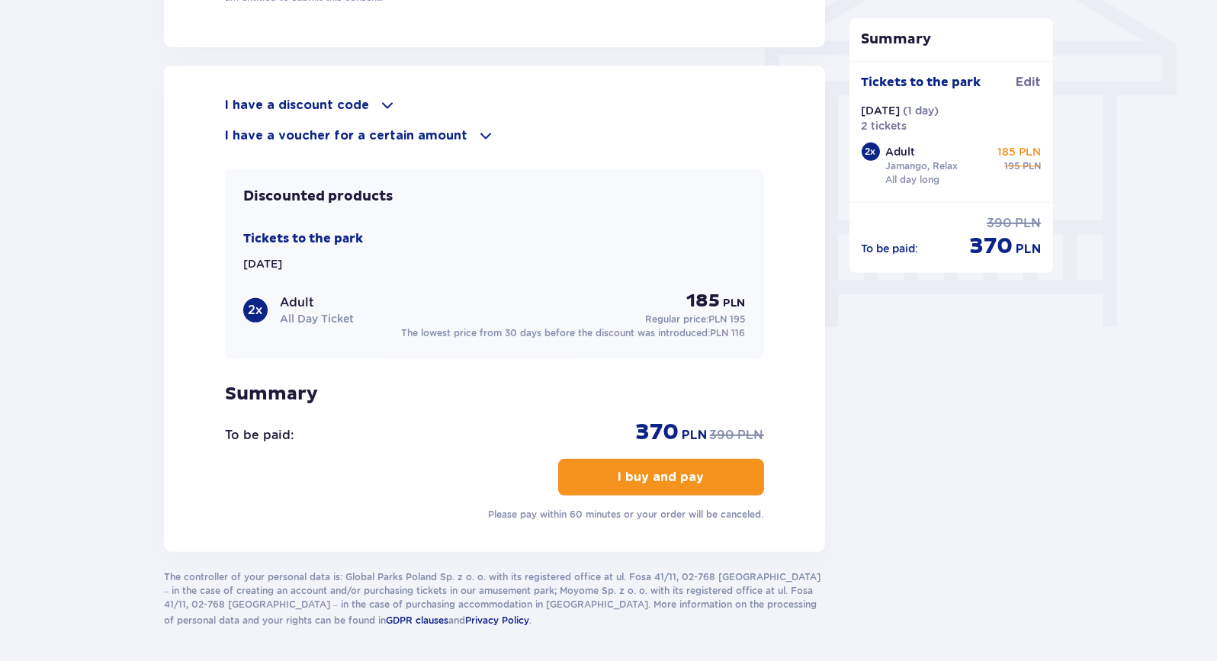
scroll to position [1320, 0]
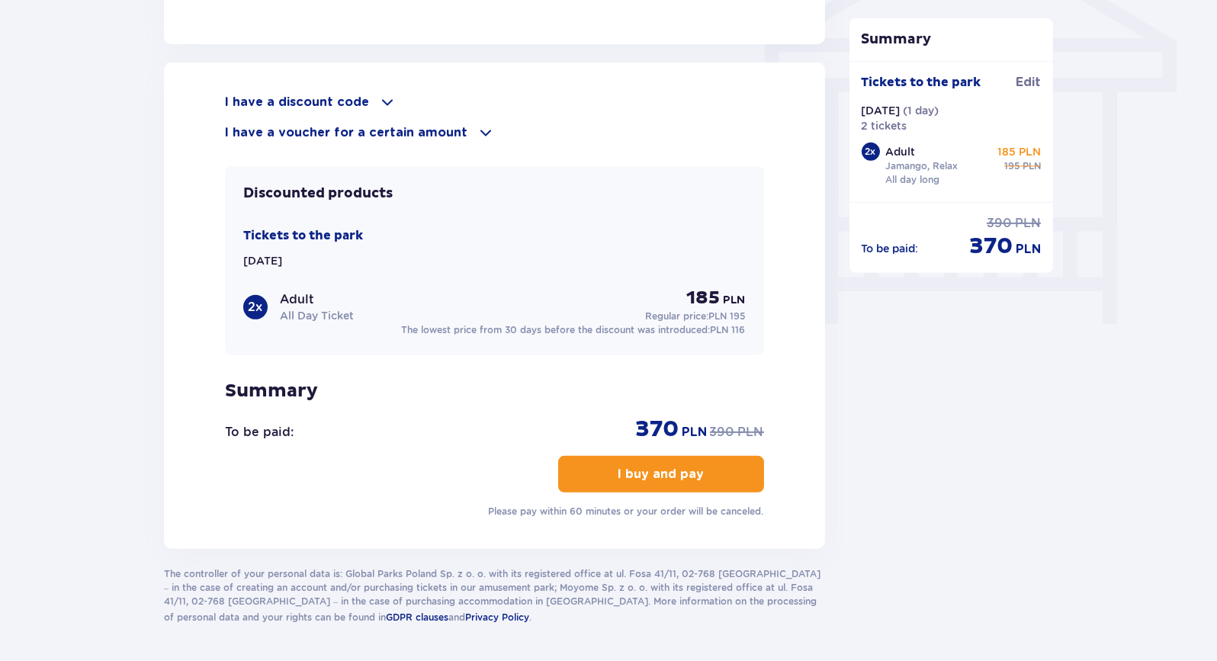
click at [378, 98] on span at bounding box center [387, 102] width 18 height 18
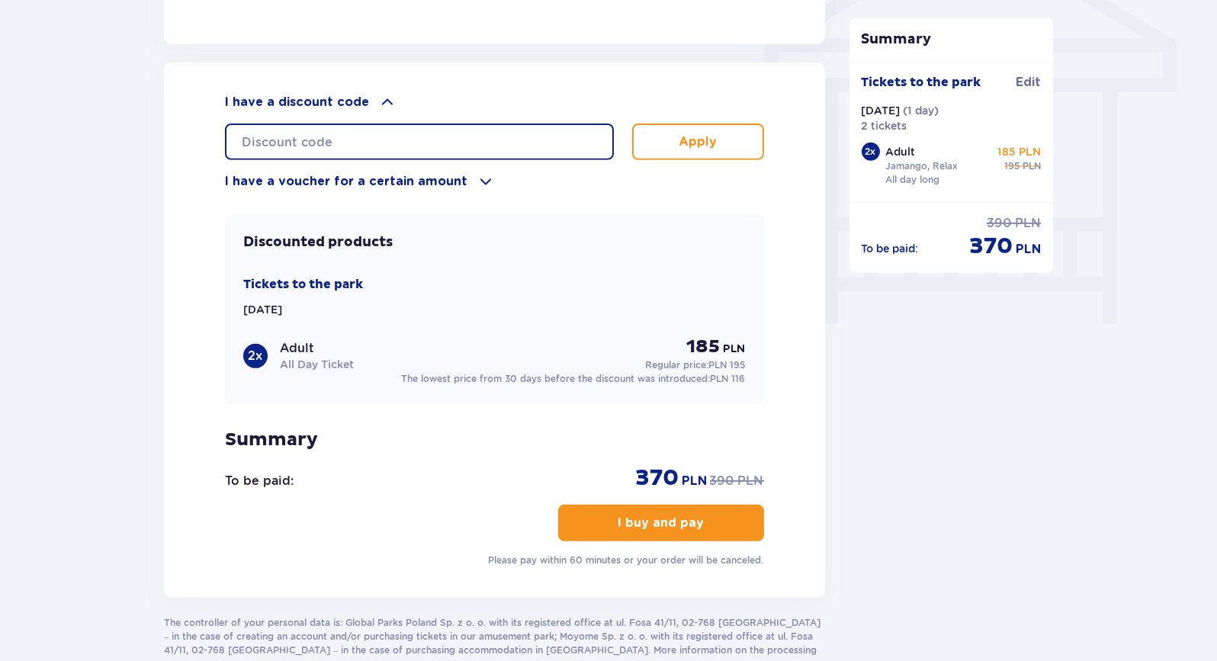
click at [381, 130] on input "text" at bounding box center [419, 141] width 389 height 37
type input "STUDENT30"
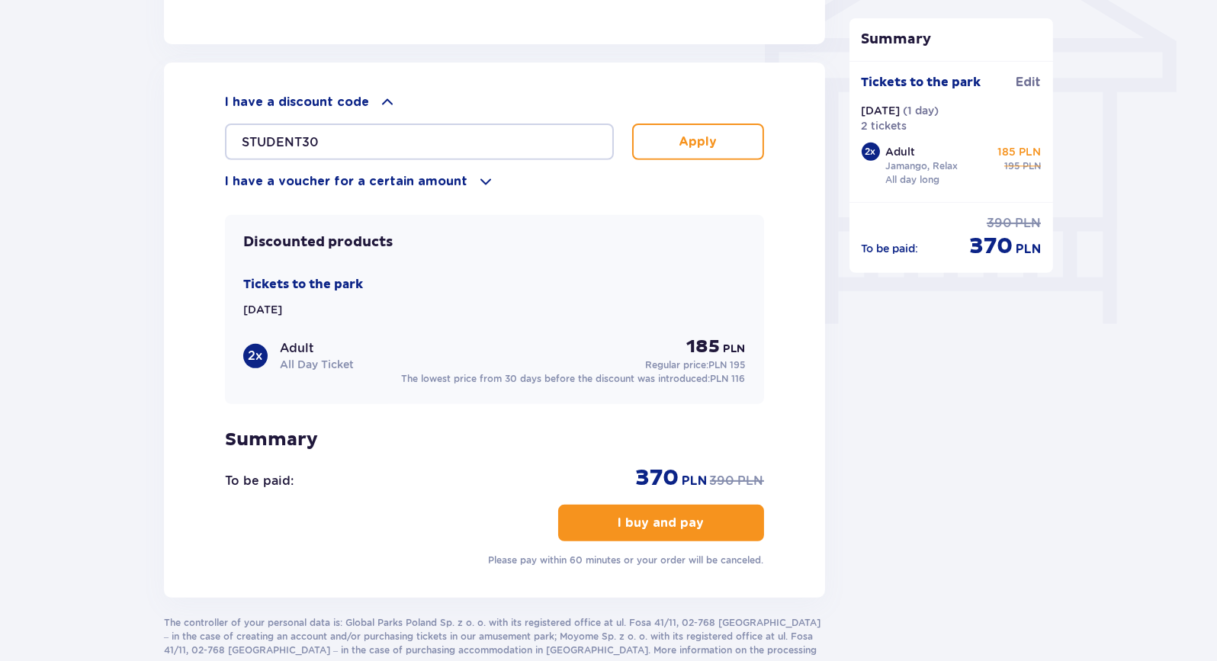
click at [670, 133] on button "Apply" at bounding box center [698, 141] width 132 height 37
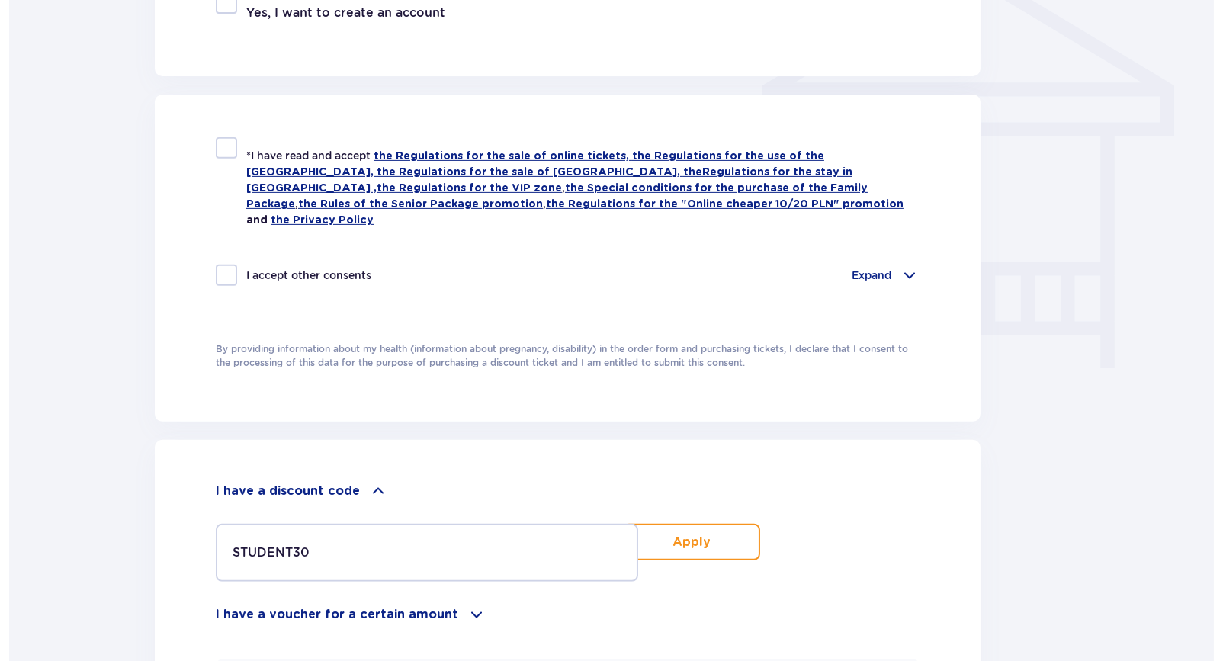
scroll to position [0, 0]
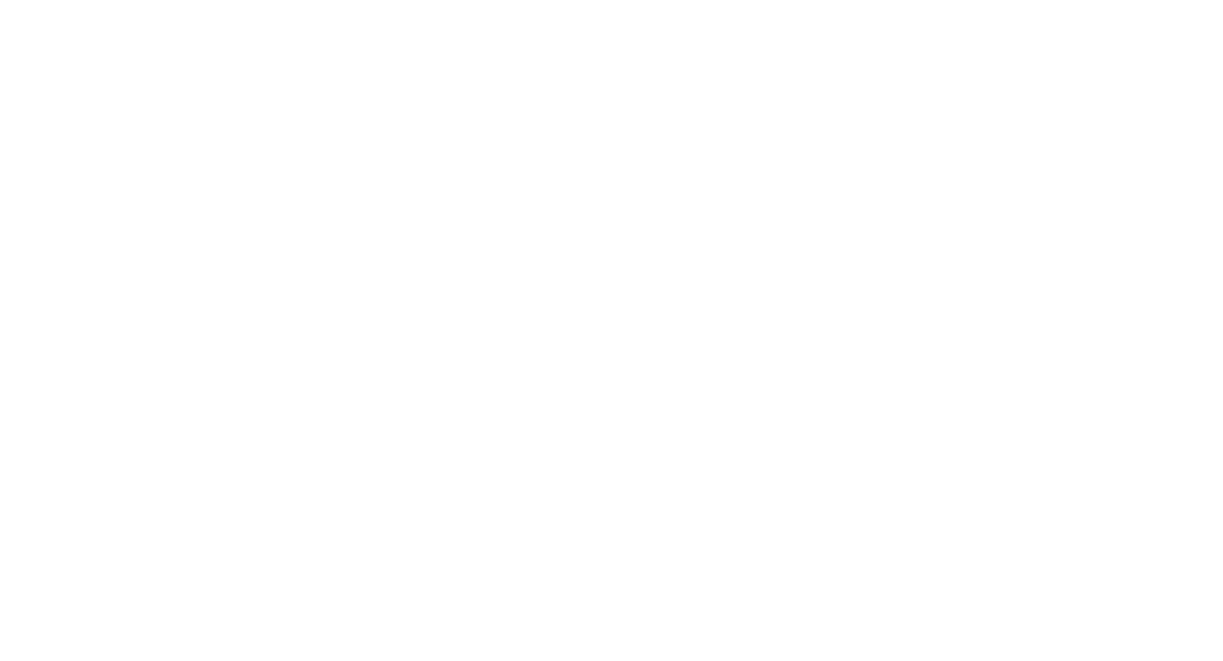
click at [670, 6] on html "Original text Rate this translation Your feedback will be used to help improve …" at bounding box center [611, 3] width 1223 height 6
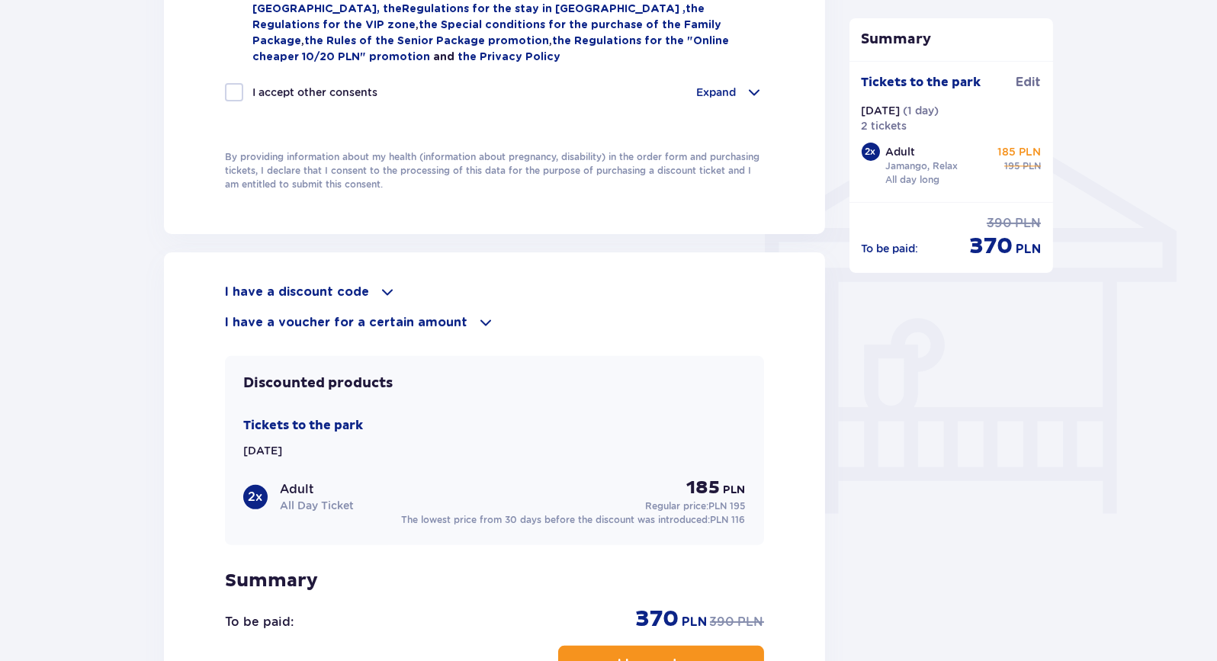
scroll to position [1124, 0]
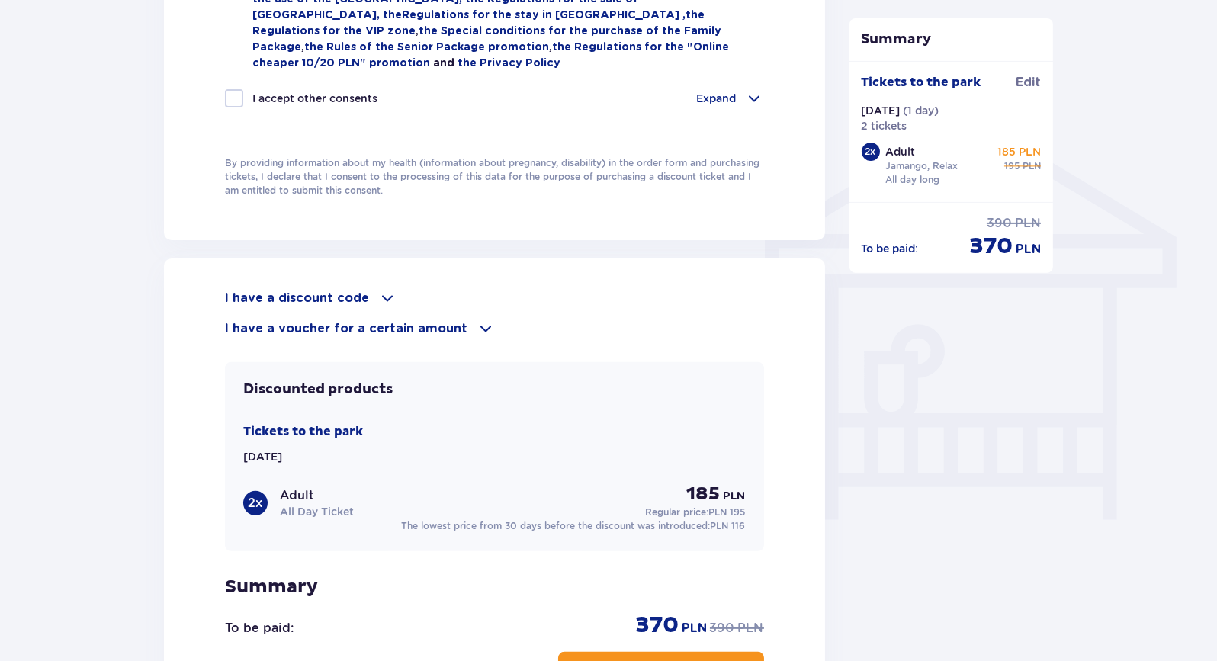
click at [378, 293] on span at bounding box center [387, 298] width 18 height 18
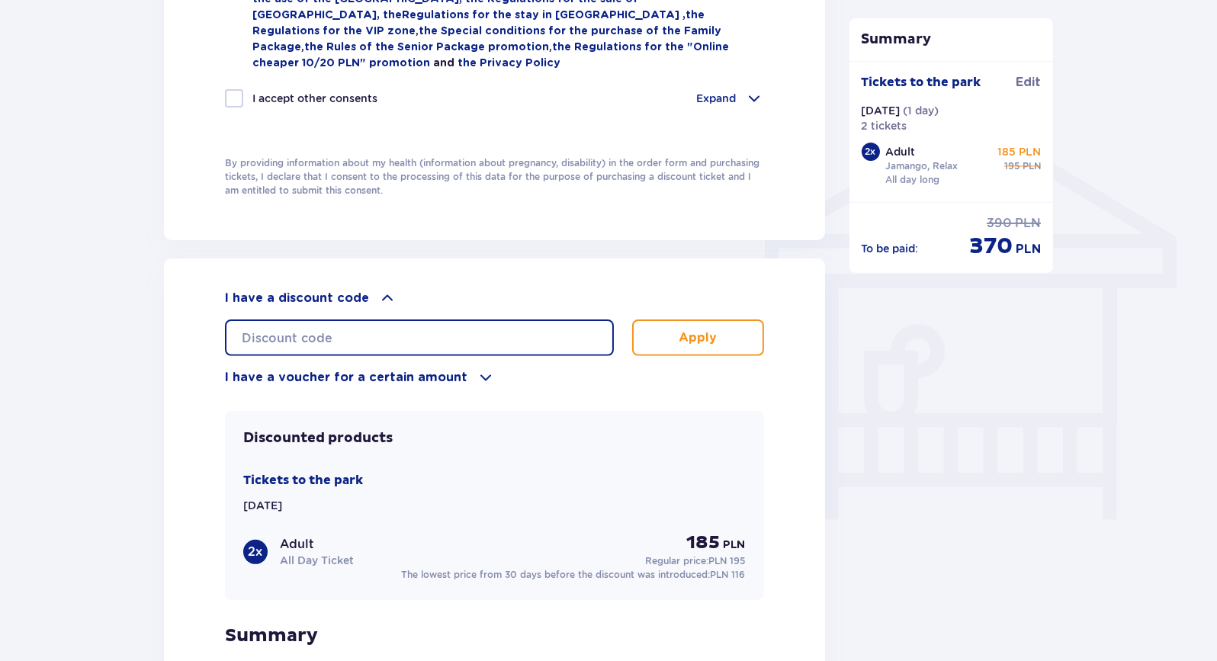
click at [377, 333] on input "text" at bounding box center [419, 337] width 389 height 37
type input "STUDENT30"
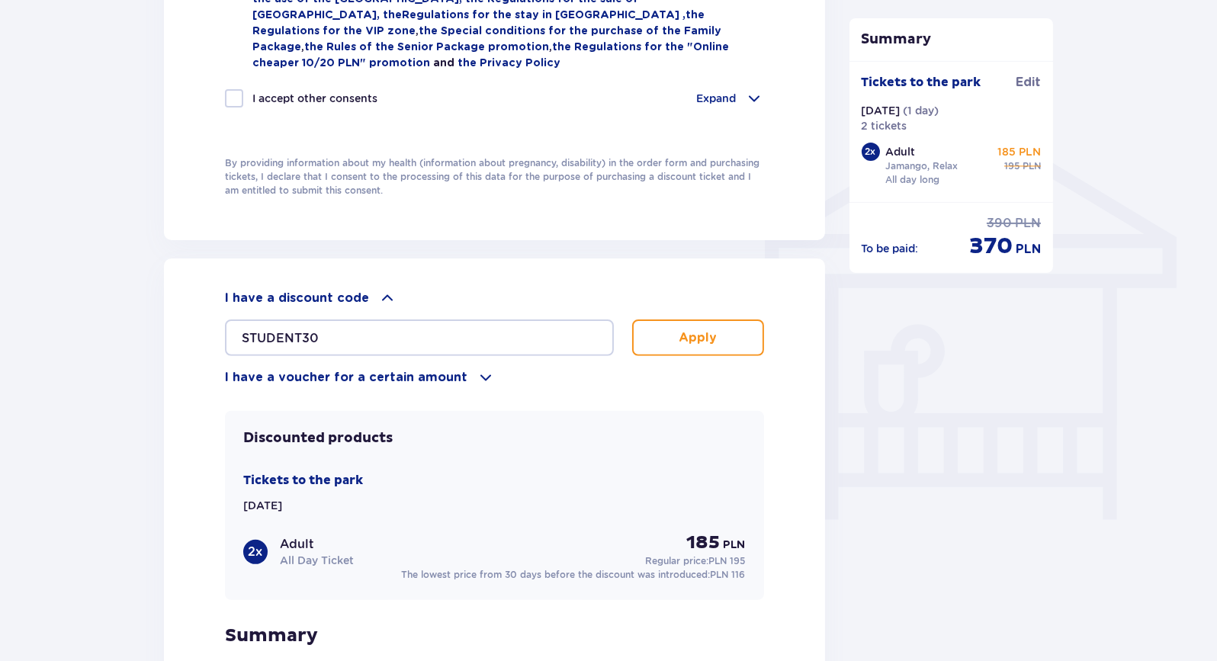
click at [512, 418] on div "Discounted products Tickets to the park [DATE] 2 x Adult All Day Ticket 185 PLN…" at bounding box center [494, 505] width 539 height 189
click at [633, 335] on button "Apply" at bounding box center [698, 337] width 132 height 37
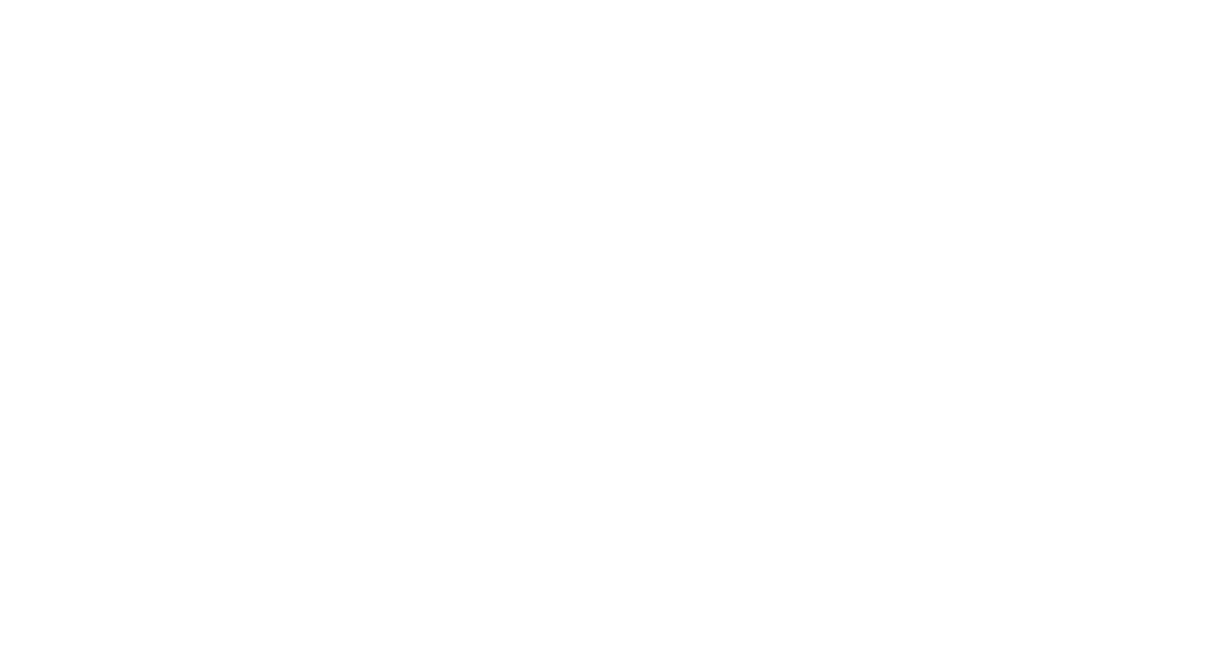
scroll to position [0, 0]
click at [1005, 6] on html "Original text Rate this translation Your feedback will be used to help improve …" at bounding box center [611, 3] width 1223 height 6
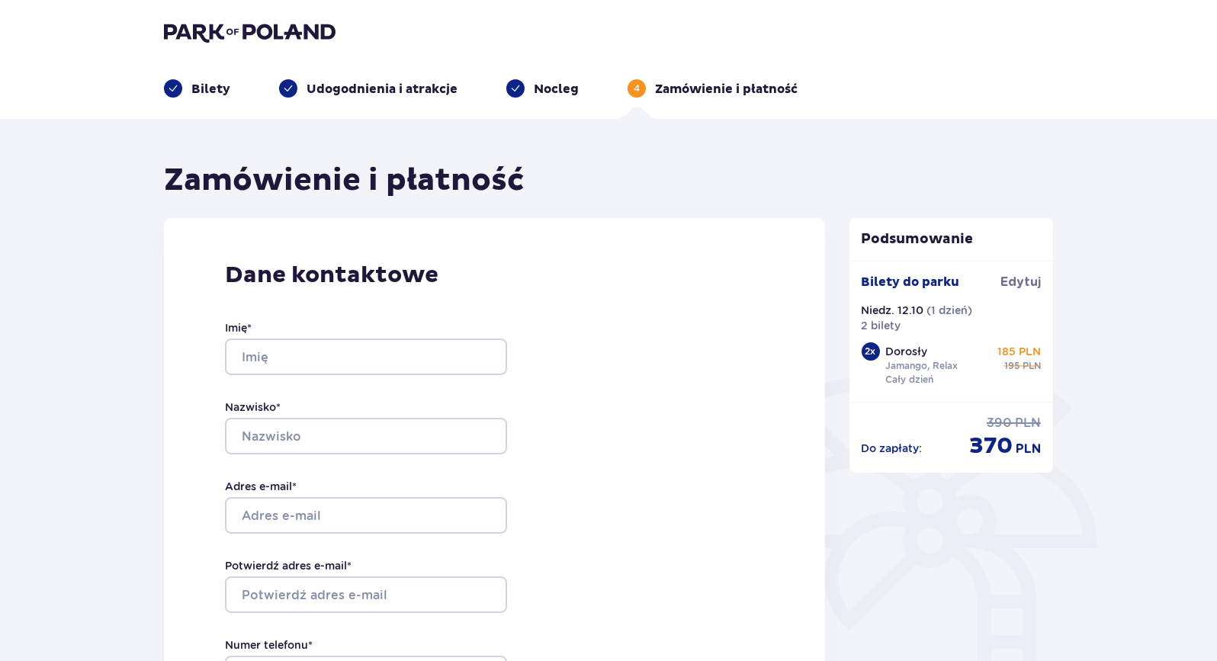
click at [819, 181] on div "Zamówienie i płatność" at bounding box center [494, 181] width 661 height 38
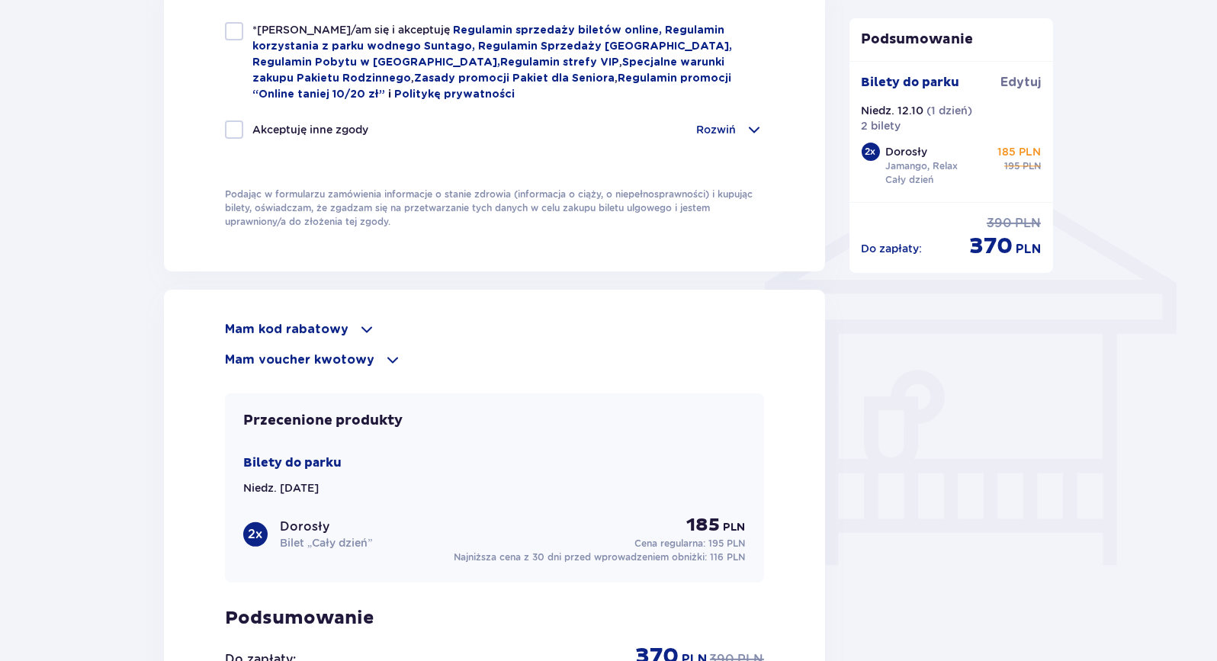
scroll to position [1081, 0]
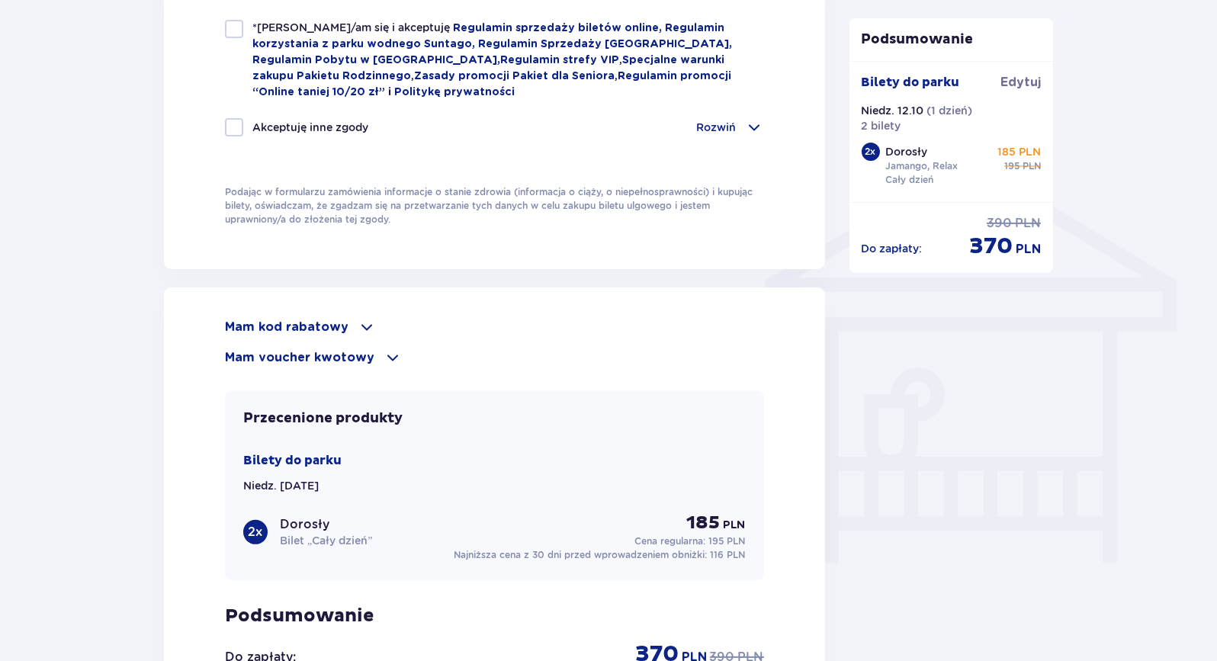
click at [358, 322] on span at bounding box center [367, 327] width 18 height 18
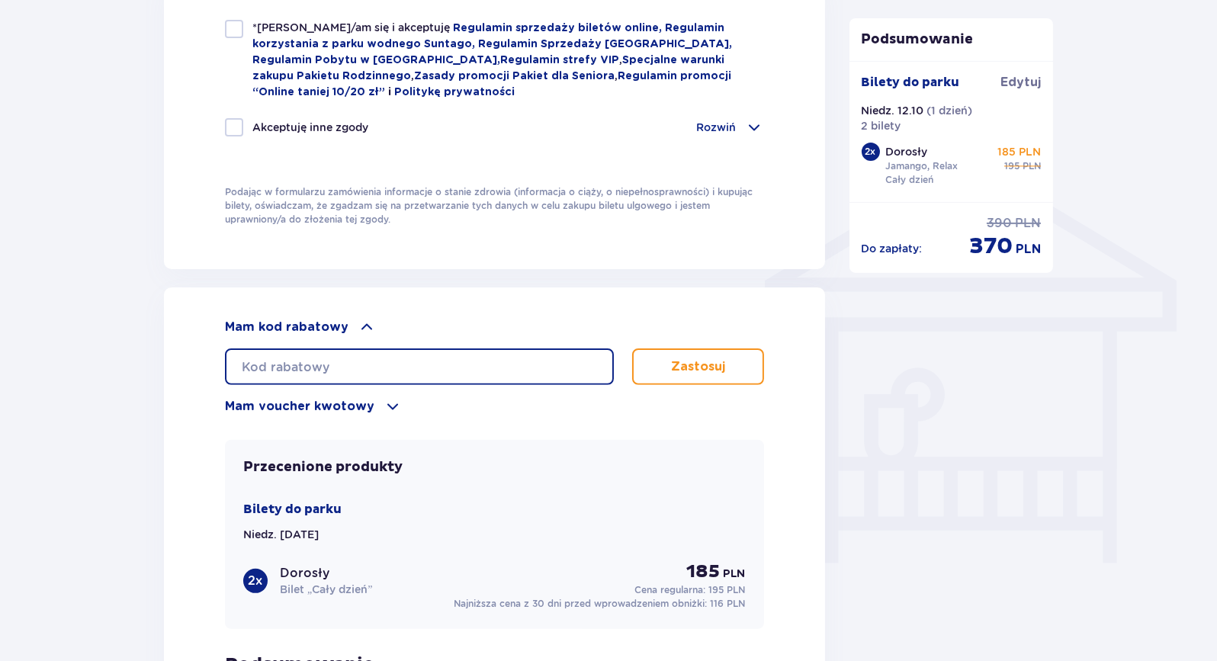
click at [350, 357] on input "text" at bounding box center [419, 366] width 389 height 37
type input "STUDENT30"
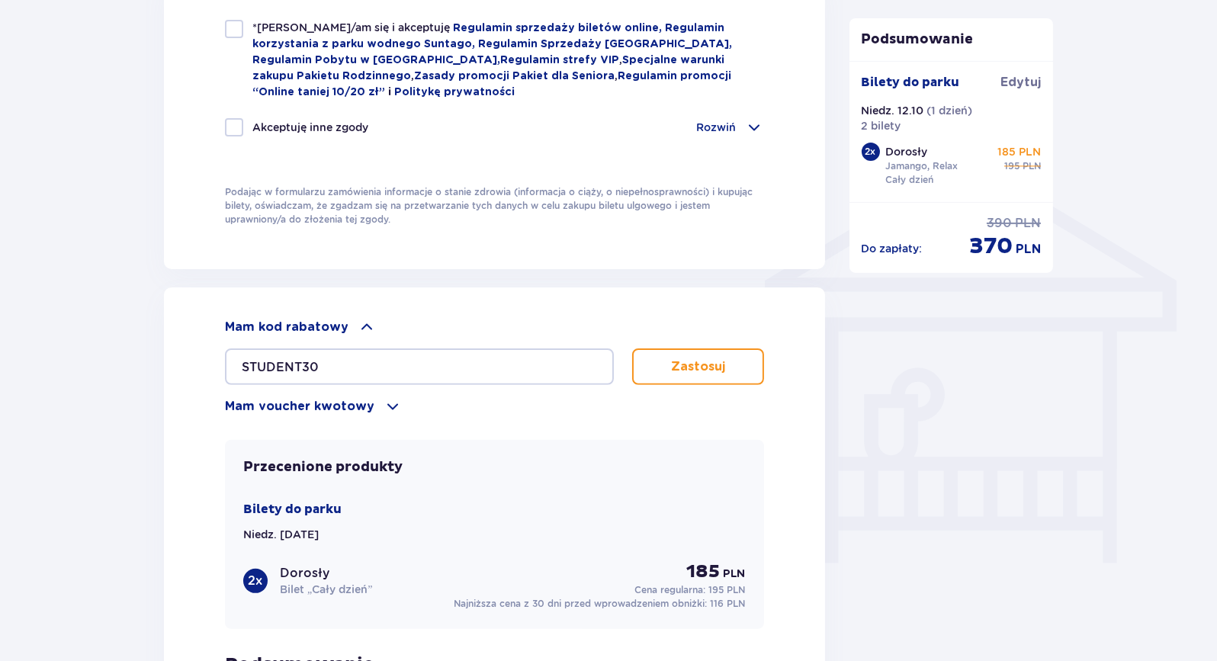
click at [650, 361] on button "Zastosuj" at bounding box center [698, 366] width 132 height 37
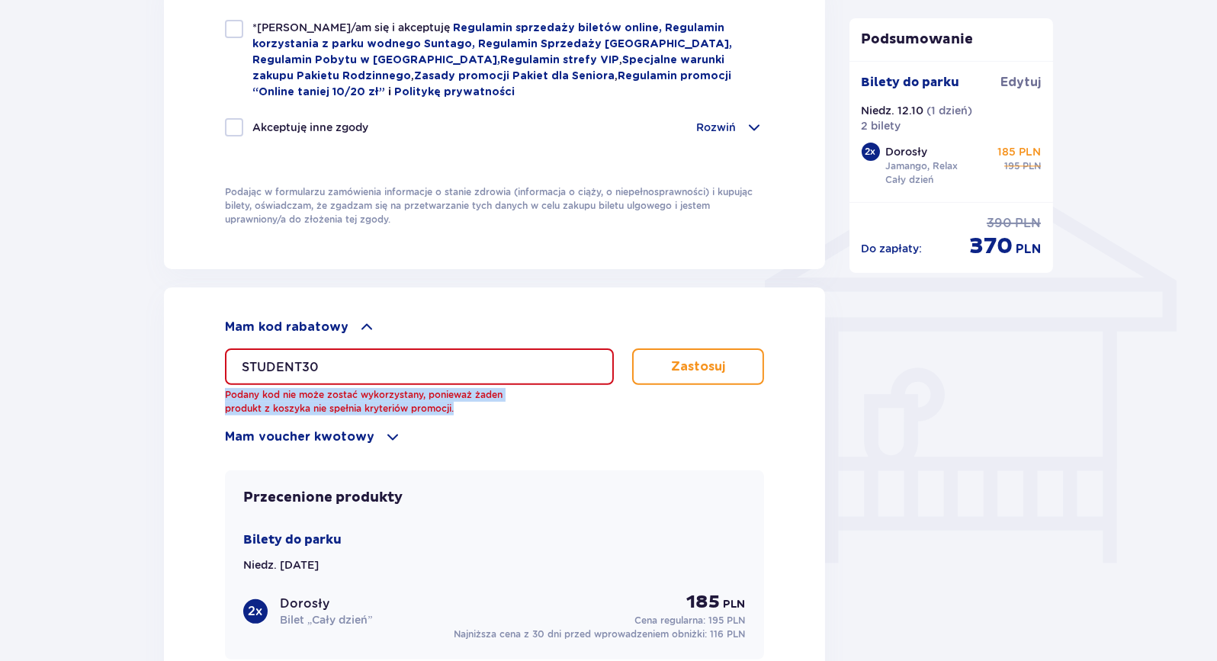
drag, startPoint x: 224, startPoint y: 394, endPoint x: 479, endPoint y: 399, distance: 255.4
click at [479, 399] on p "Podany kod nie może zostać wykorzystany, ponieważ żaden produkt z koszyka nie s…" at bounding box center [366, 401] width 282 height 27
click at [588, 438] on div "Mam voucher kwotowy" at bounding box center [494, 437] width 539 height 18
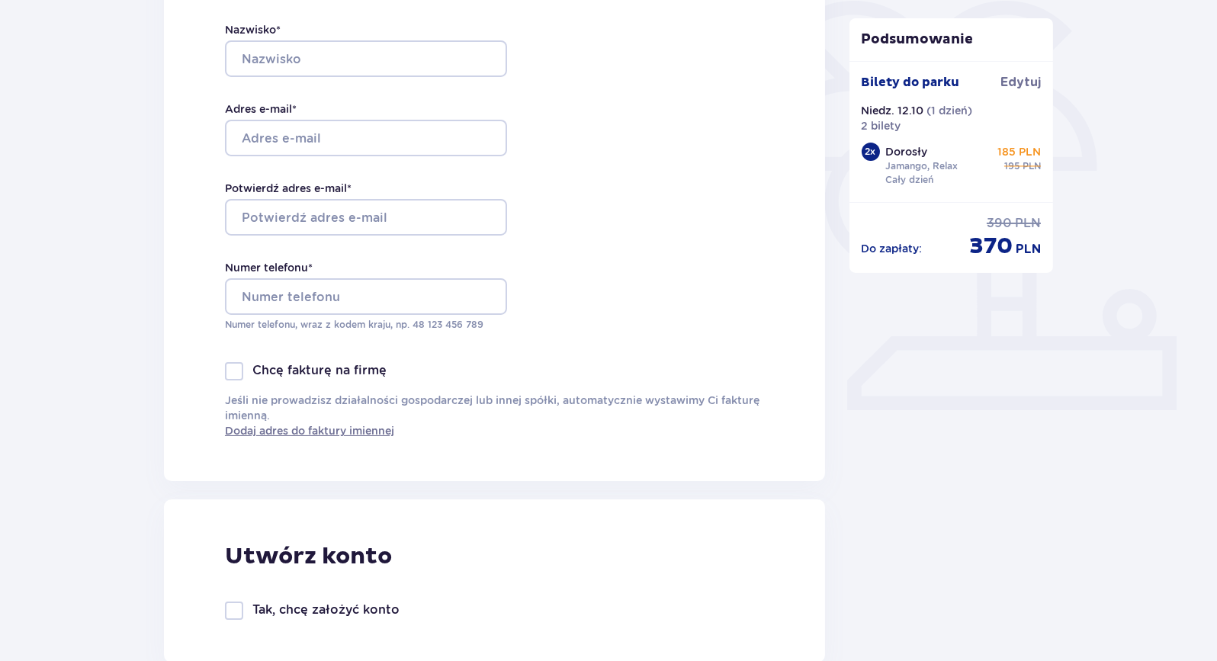
scroll to position [0, 0]
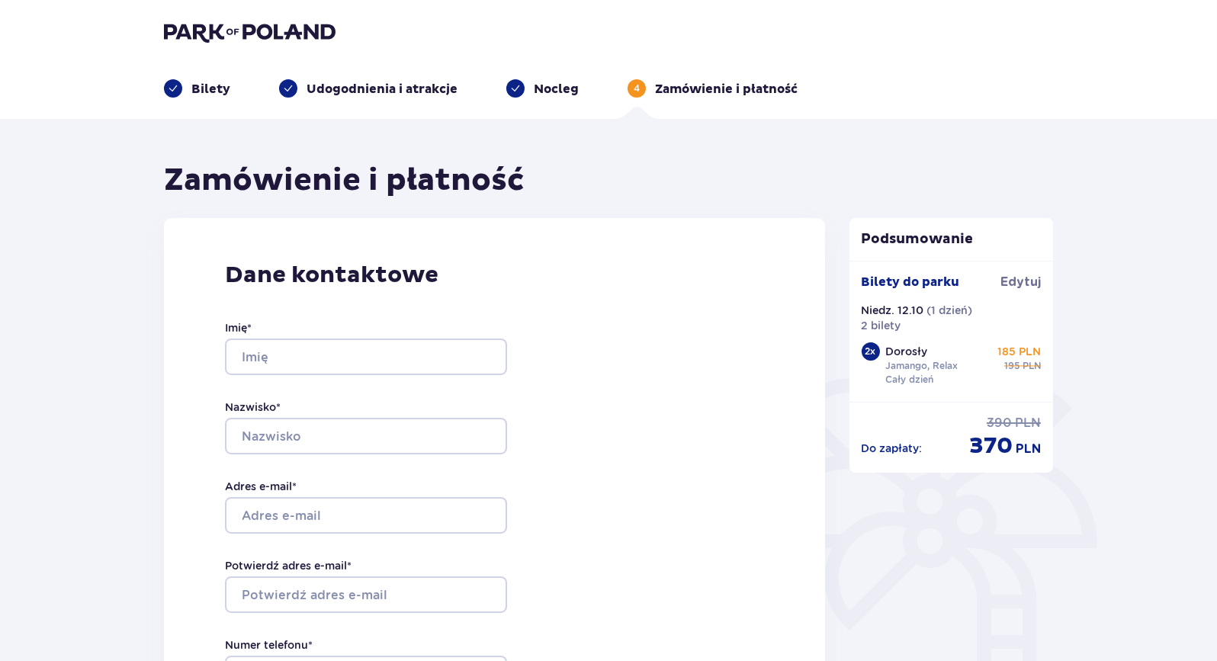
click at [346, 83] on p "Udogodnienia i atrakcje" at bounding box center [381, 89] width 151 height 17
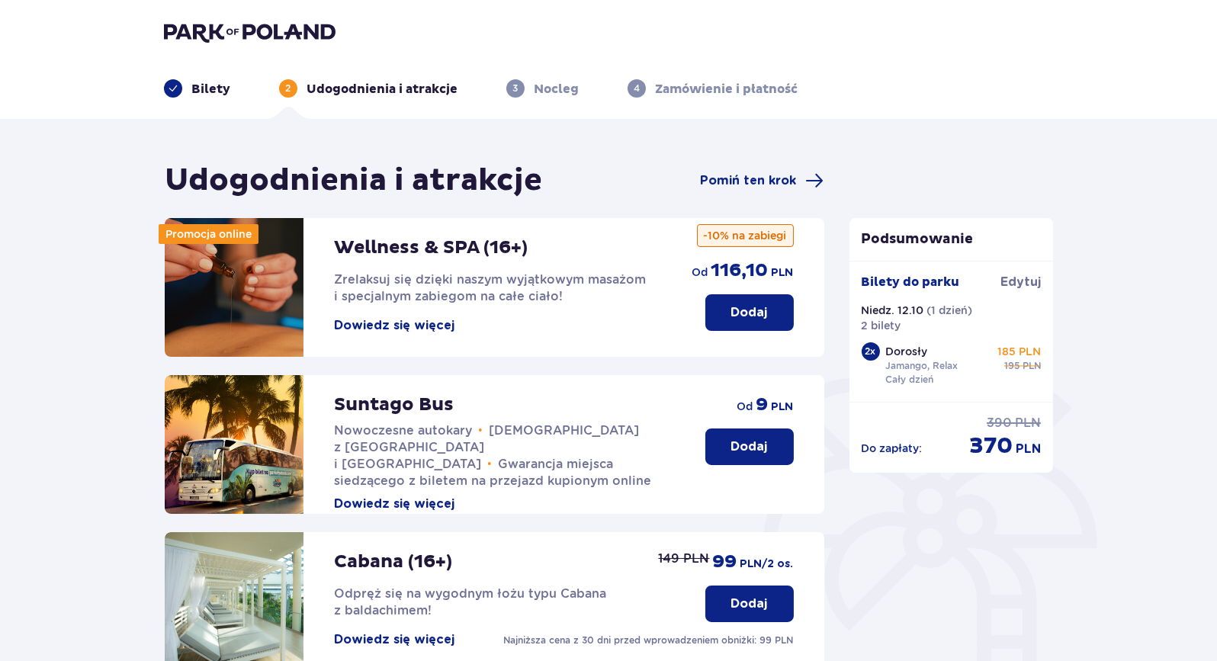
click at [193, 86] on p "Bilety" at bounding box center [210, 89] width 39 height 17
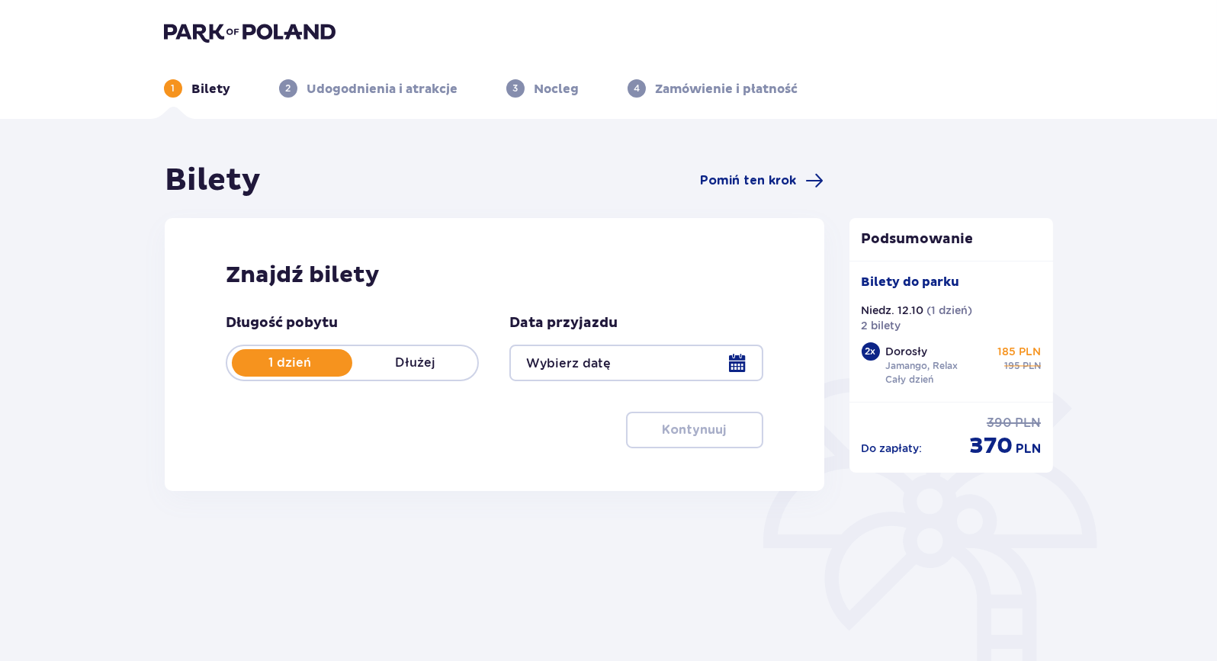
type input "12.10.25"
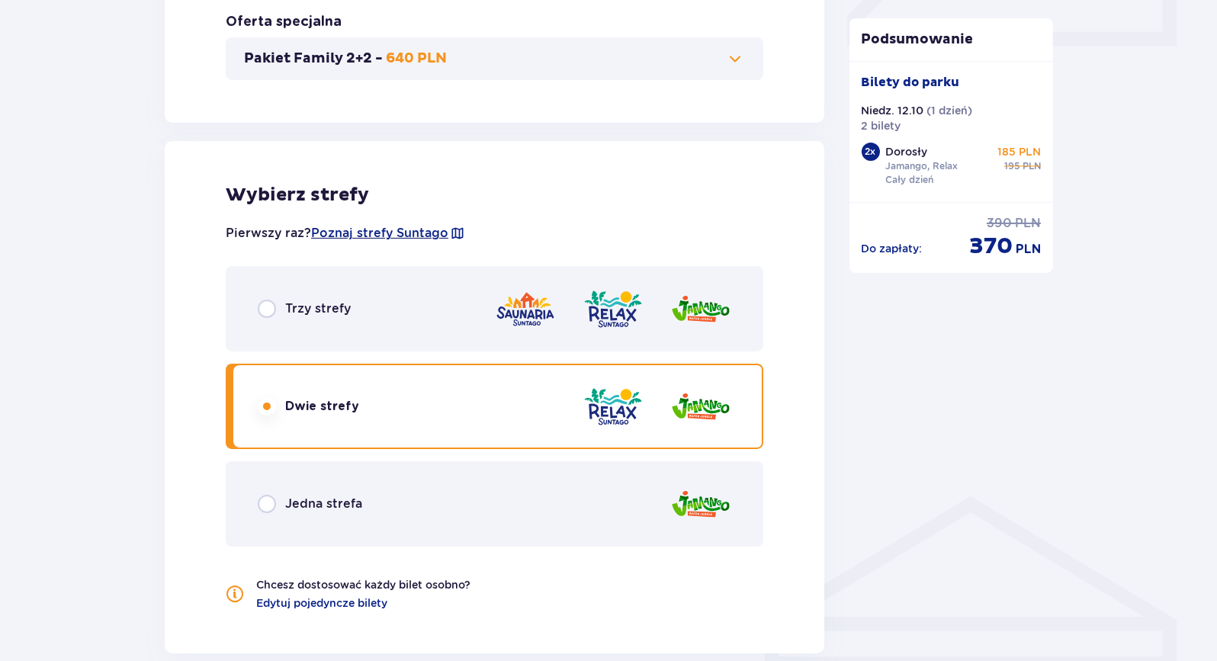
scroll to position [827, 0]
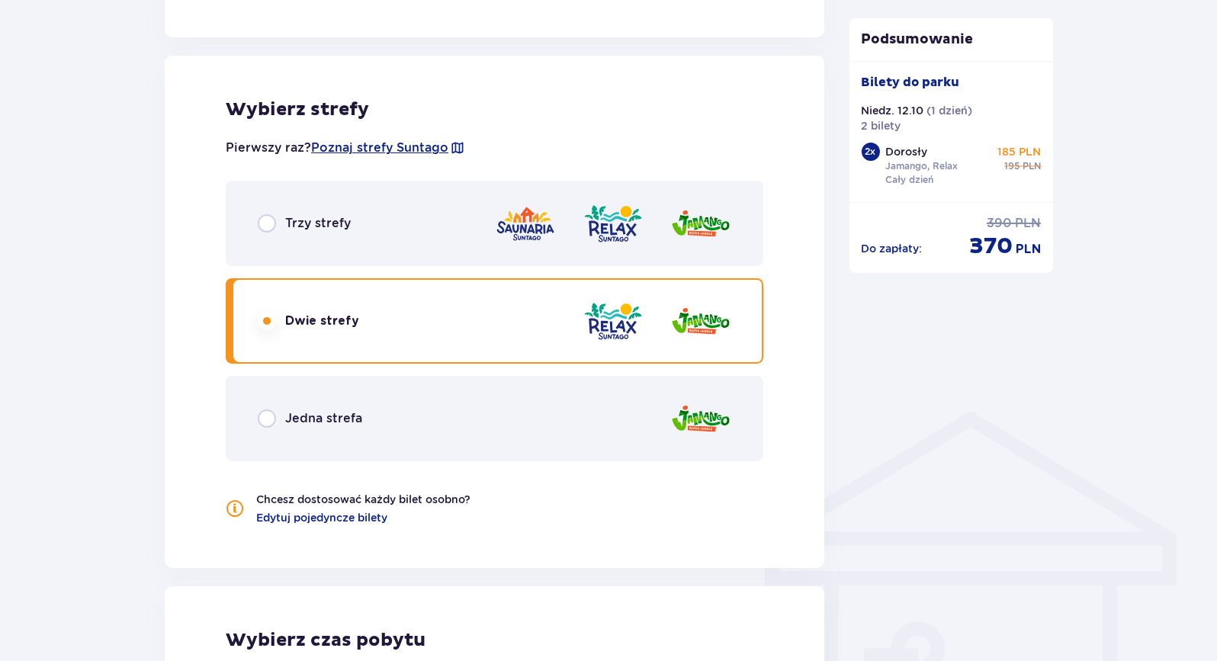
click at [269, 408] on div "Jedna strefa" at bounding box center [494, 418] width 537 height 85
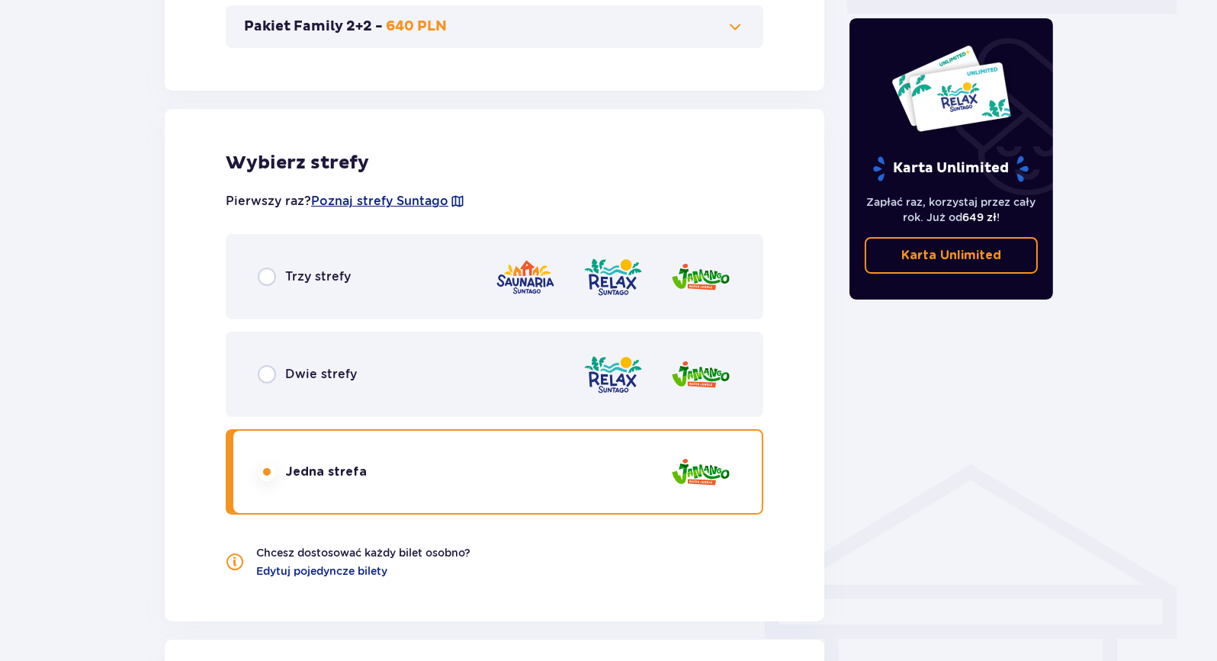
scroll to position [774, 0]
click at [318, 569] on span "Edytuj pojedyncze bilety" at bounding box center [321, 570] width 131 height 15
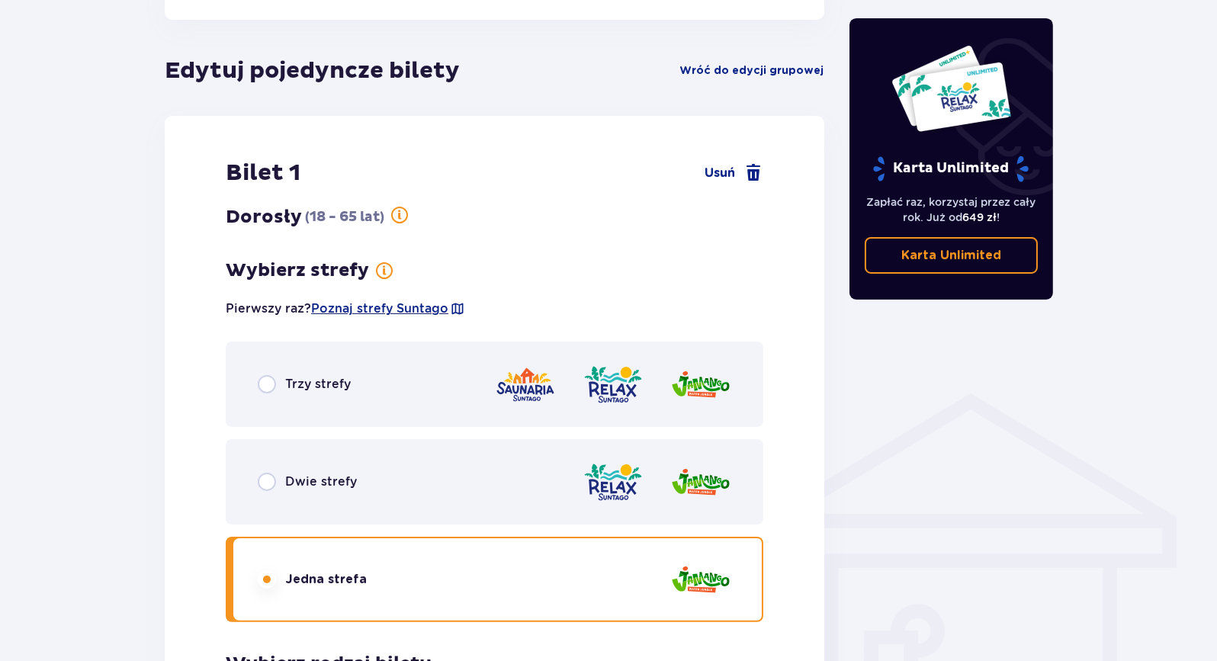
scroll to position [846, 0]
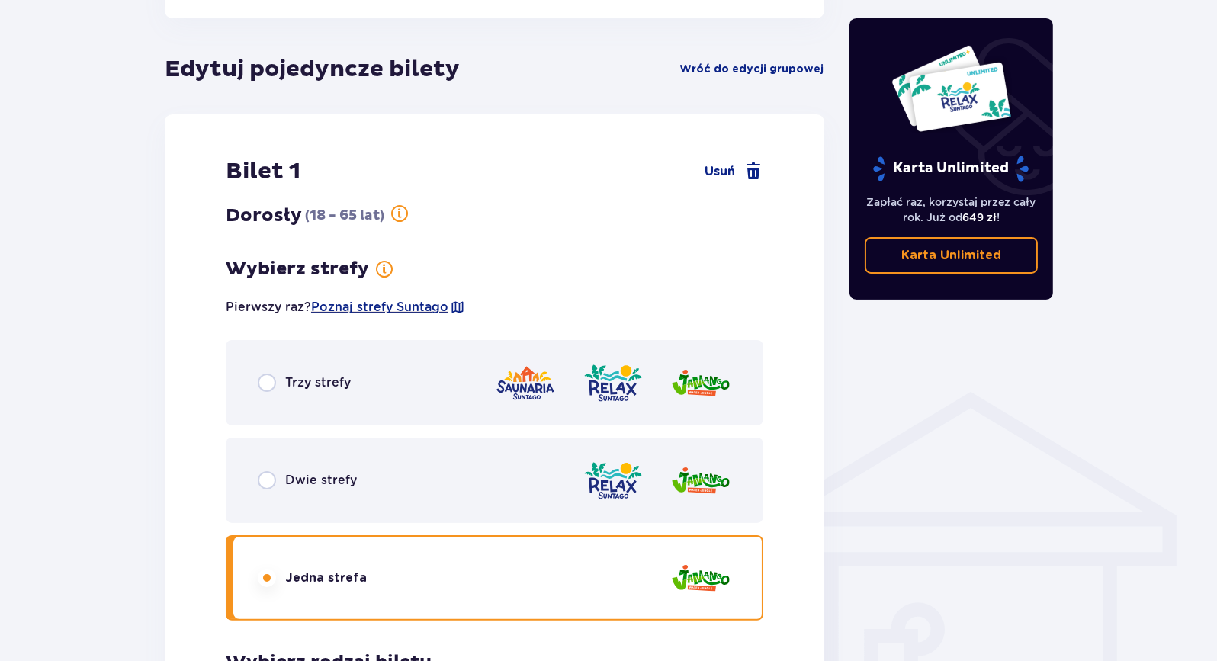
click at [387, 271] on span at bounding box center [384, 269] width 18 height 18
click at [300, 357] on div "Trzy strefy" at bounding box center [494, 382] width 537 height 85
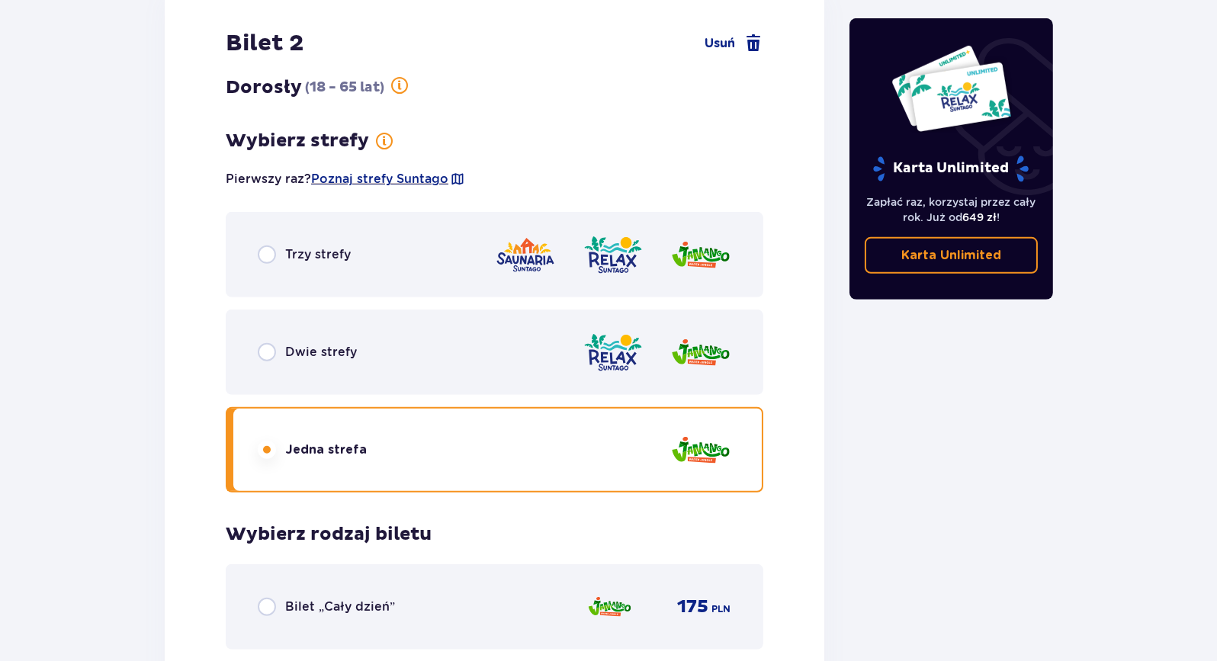
scroll to position [1956, 0]
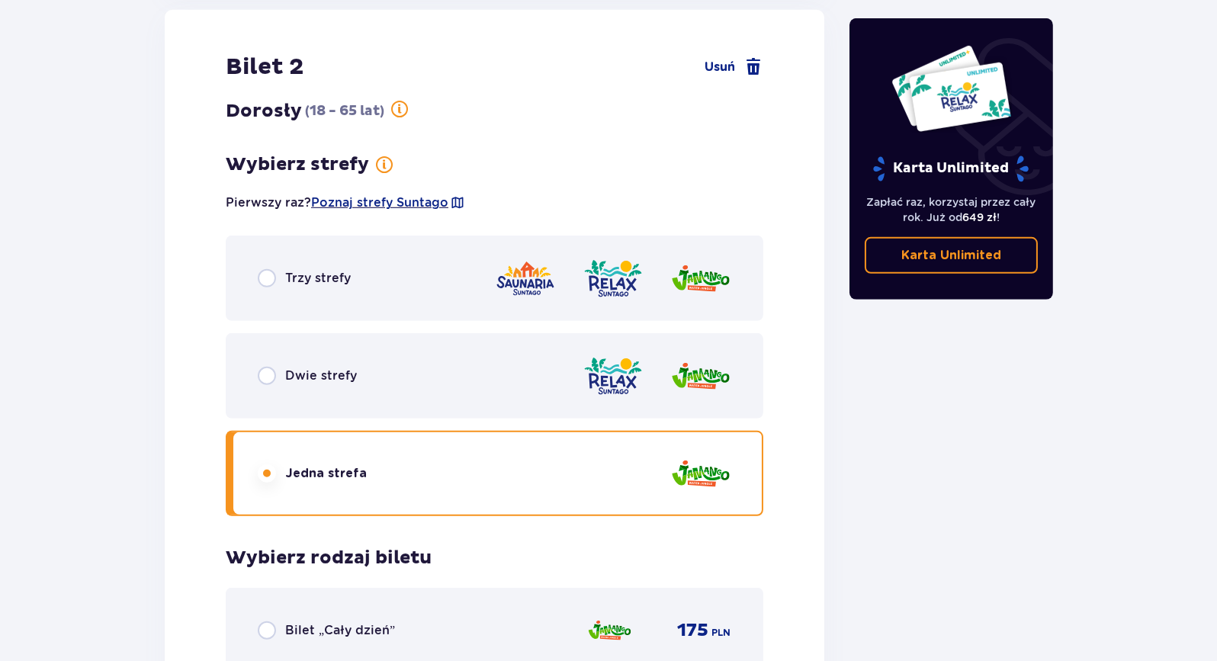
click at [261, 361] on div "Dwie strefy" at bounding box center [494, 375] width 537 height 85
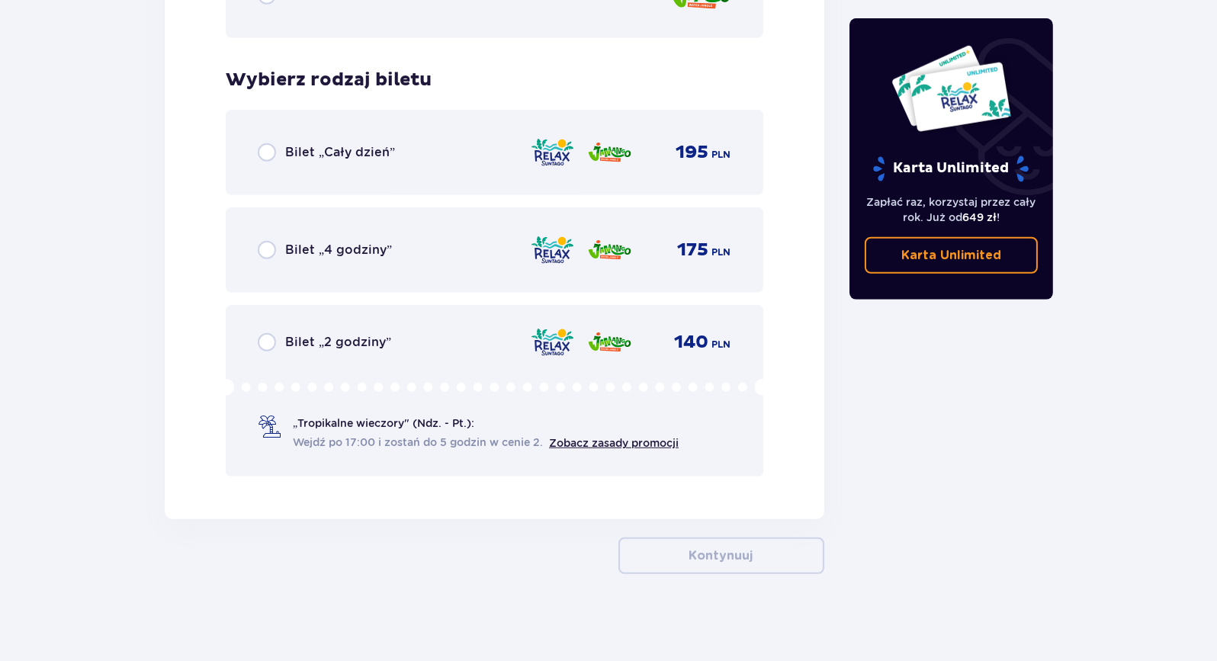
scroll to position [2423, 0]
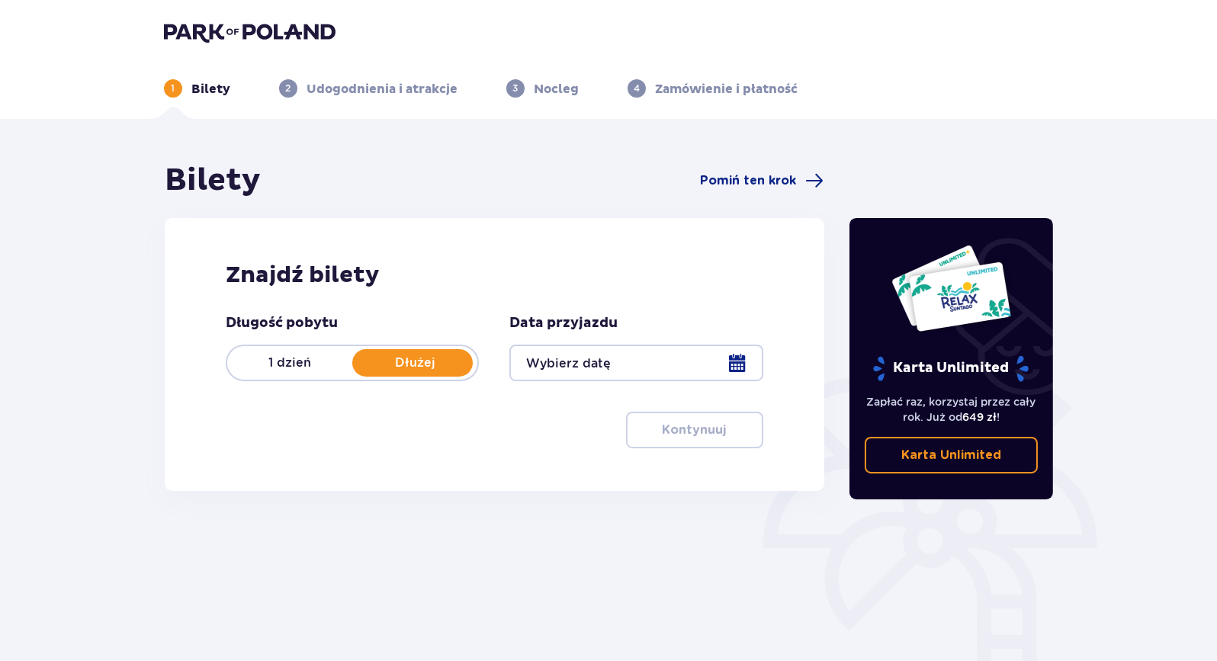
click at [207, 30] on img at bounding box center [250, 31] width 172 height 21
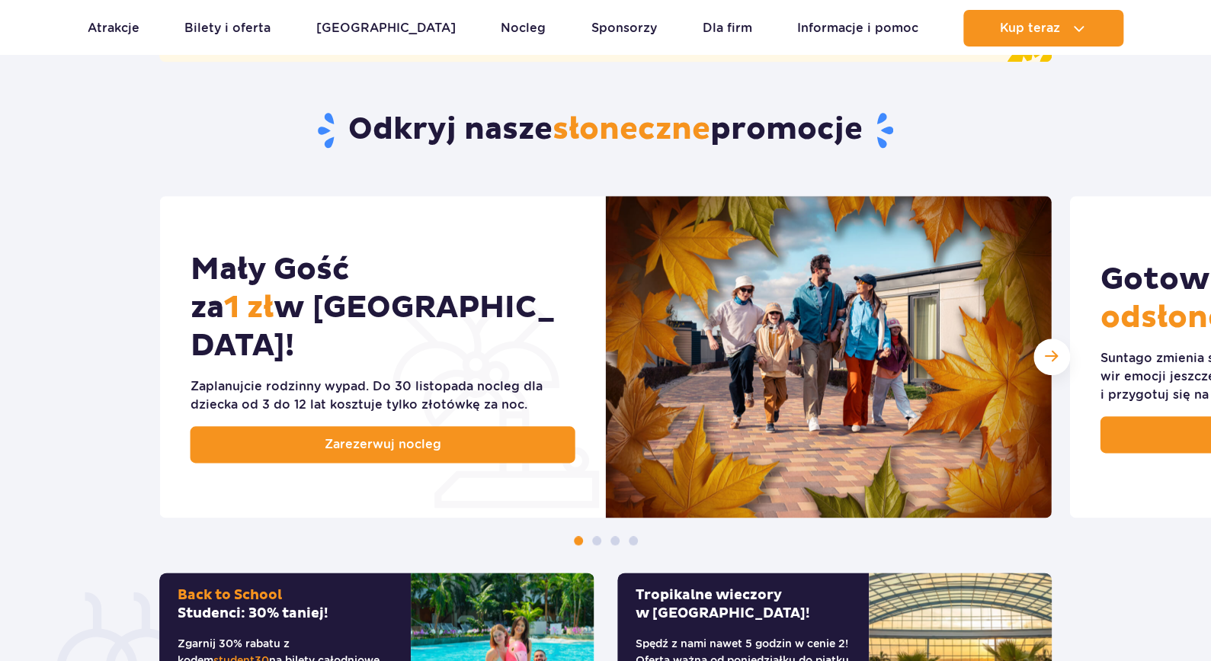
scroll to position [677, 0]
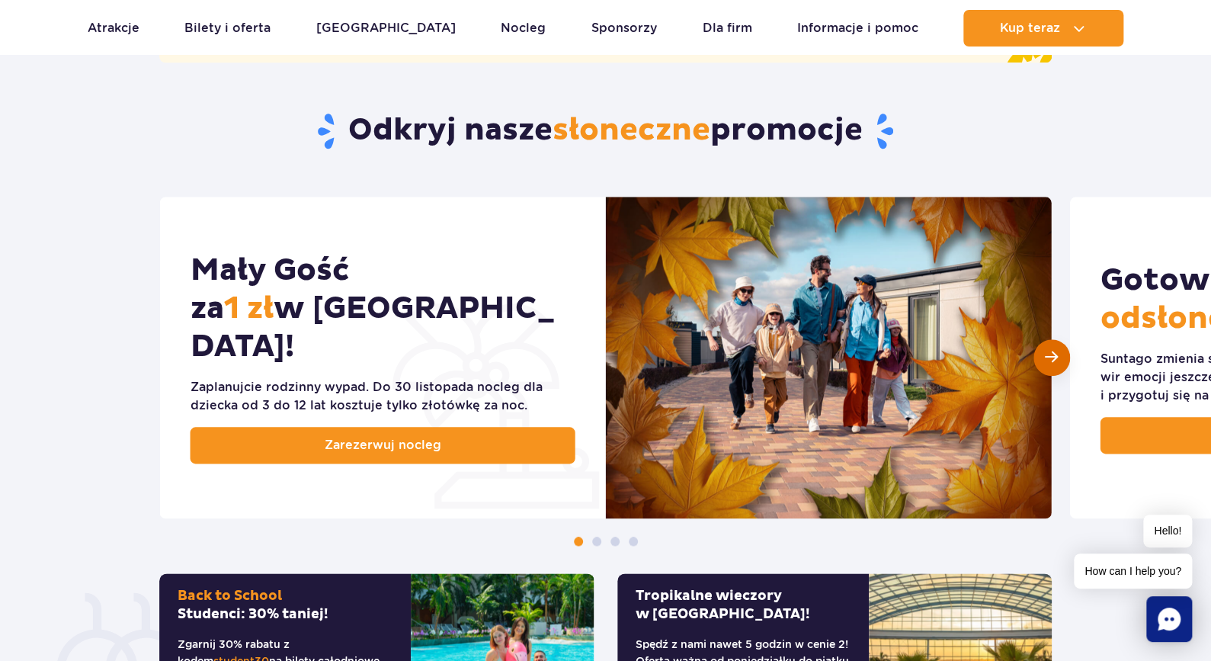
click at [1053, 369] on div "Następny slajd" at bounding box center [1052, 357] width 37 height 37
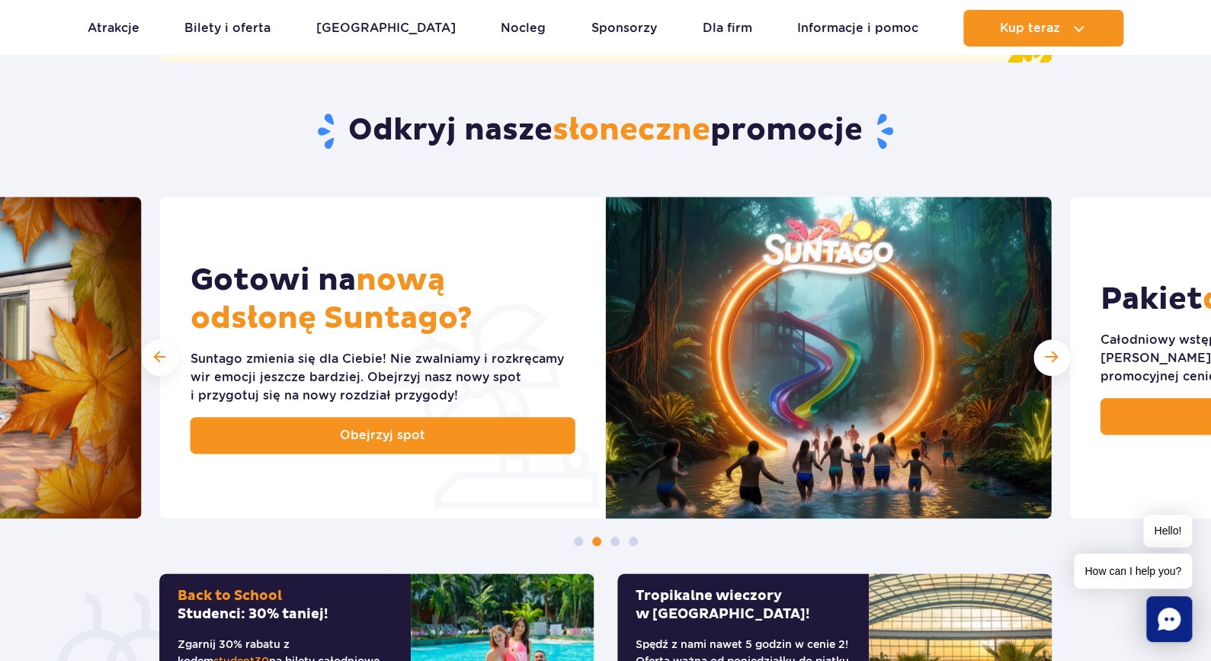
scroll to position [974, 0]
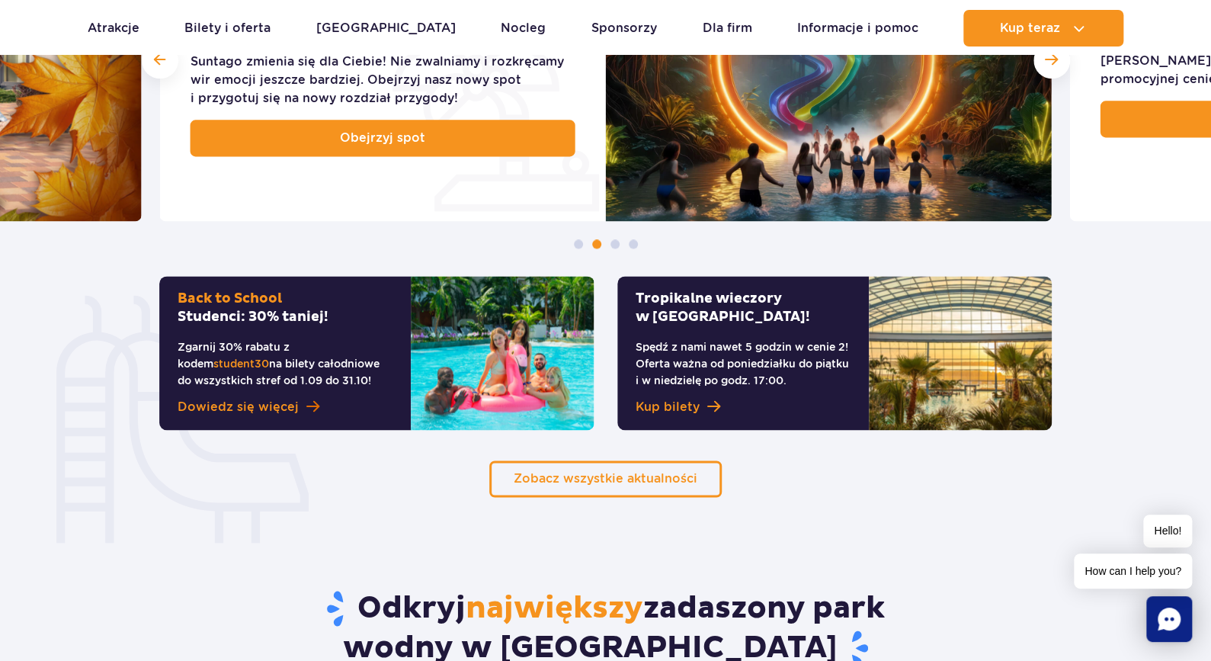
click at [277, 403] on span "Dowiedz się więcej" at bounding box center [238, 407] width 121 height 18
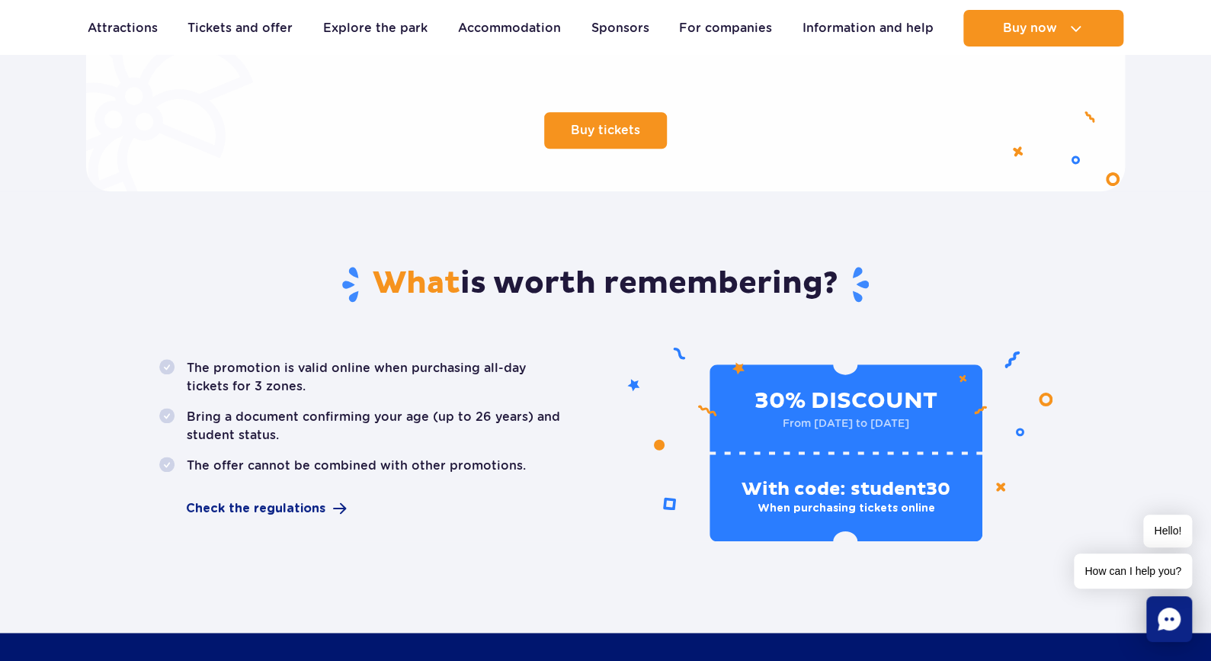
scroll to position [717, 0]
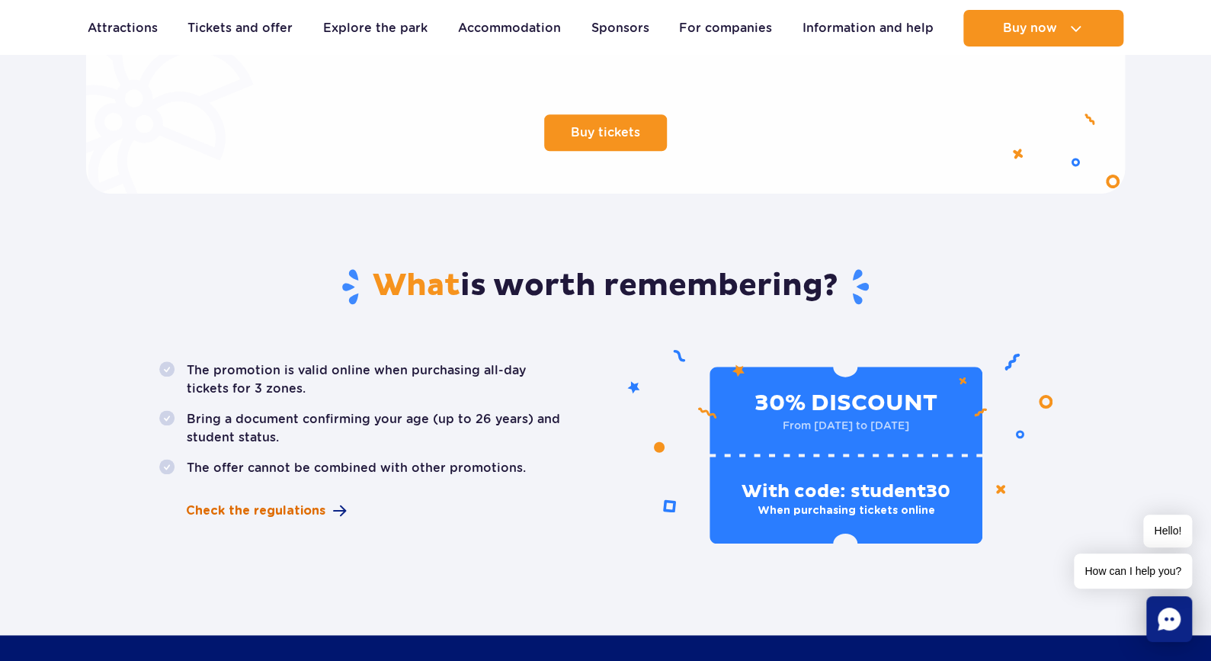
click at [307, 505] on font "Check the regulations" at bounding box center [255, 511] width 139 height 12
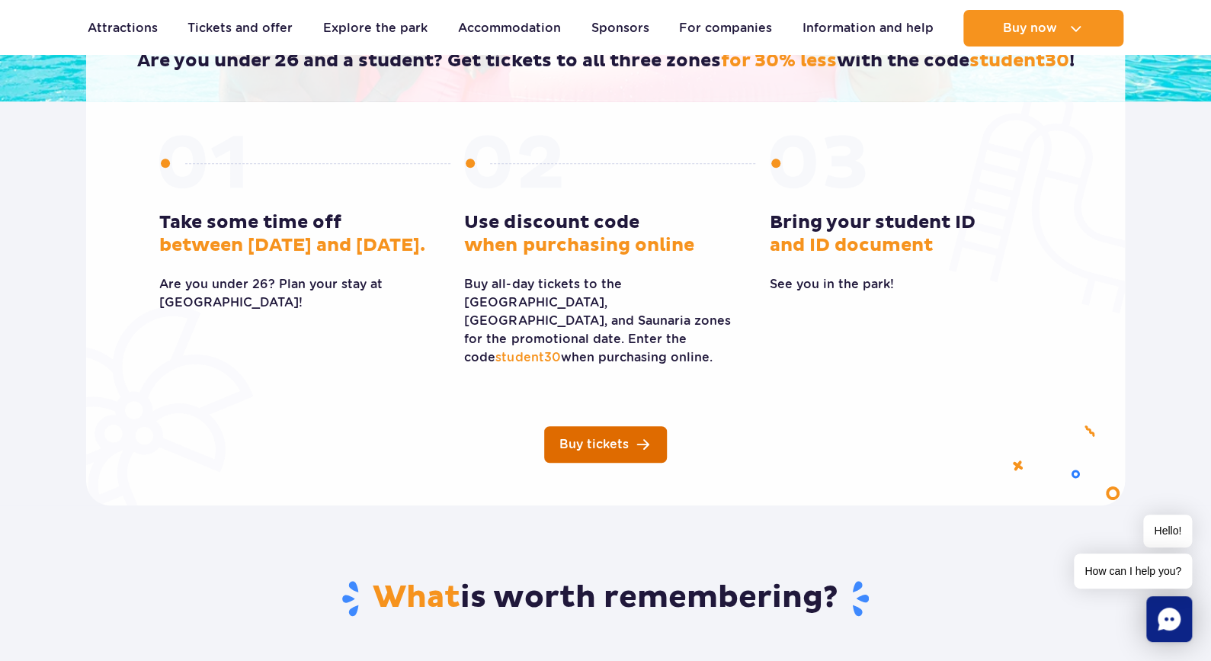
click at [592, 438] on span "Buy tickets" at bounding box center [594, 444] width 69 height 12
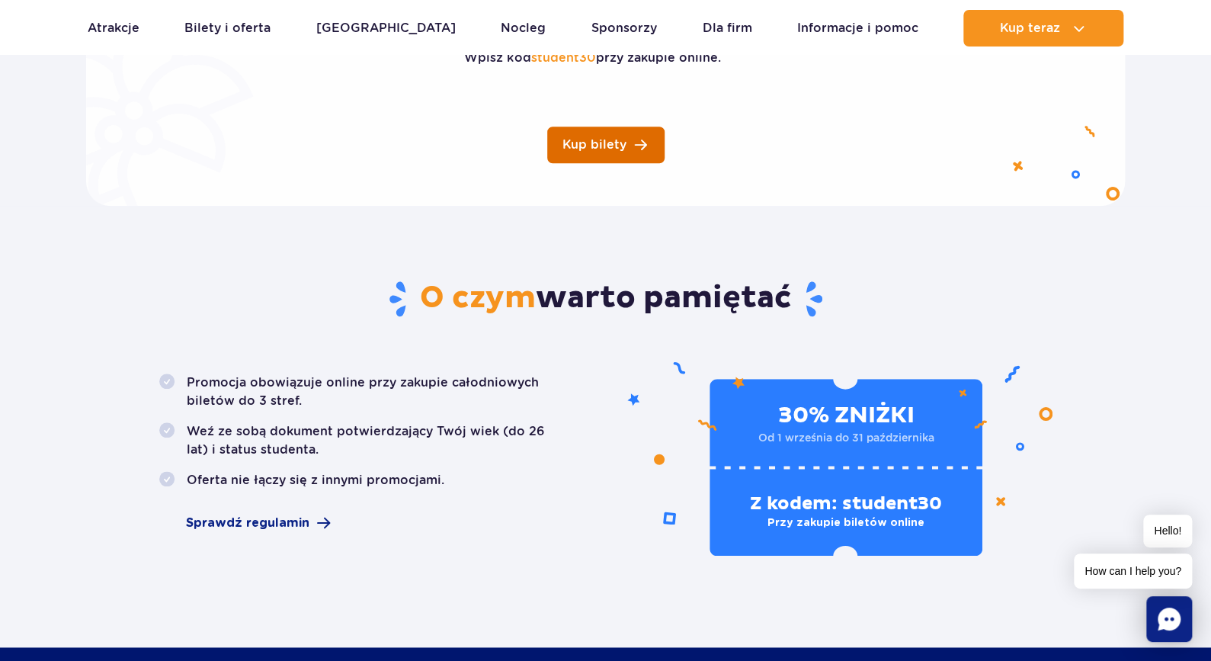
scroll to position [675, 0]
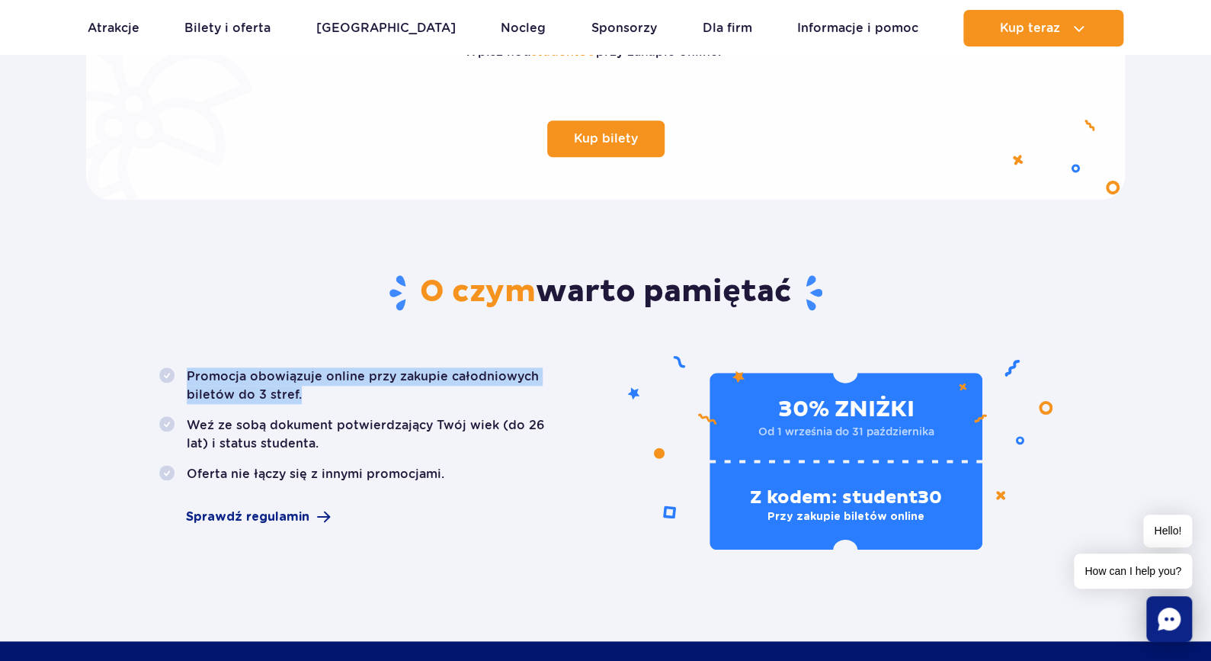
drag, startPoint x: 188, startPoint y: 378, endPoint x: 308, endPoint y: 394, distance: 120.7
click at [308, 394] on li "Promocja obowiązuje online przy zakupie całodniowych biletów do 3 stref." at bounding box center [363, 385] width 409 height 37
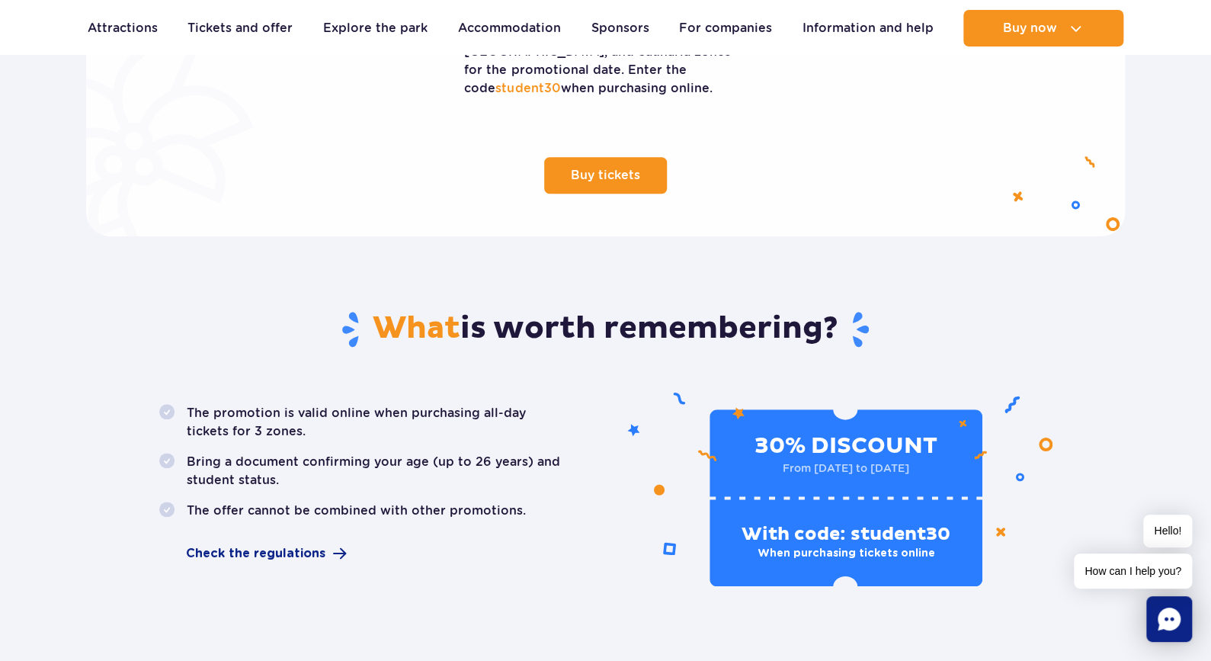
scroll to position [693, 0]
